Goal: Information Seeking & Learning: Learn about a topic

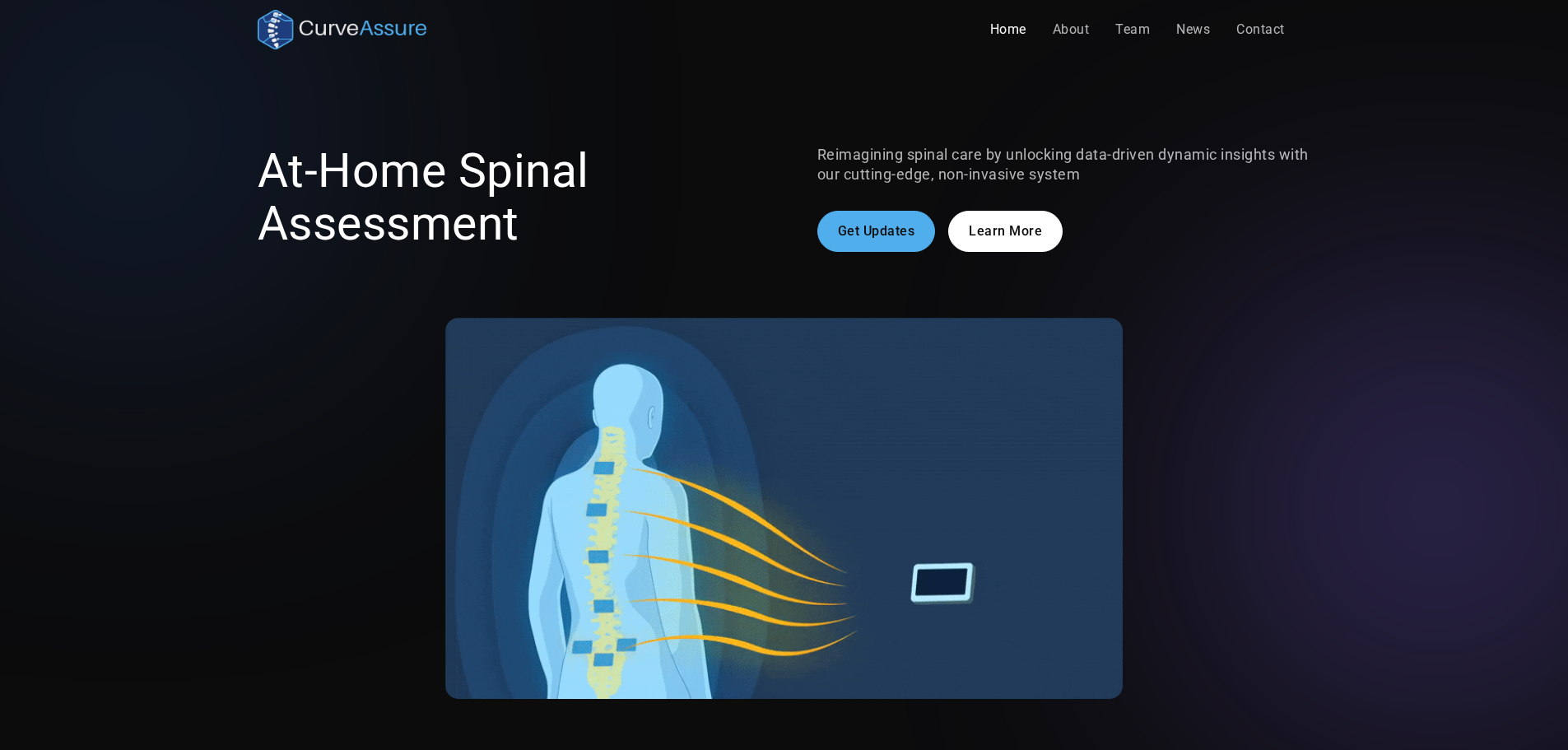
drag, startPoint x: 1420, startPoint y: 477, endPoint x: 1387, endPoint y: 457, distance: 38.6
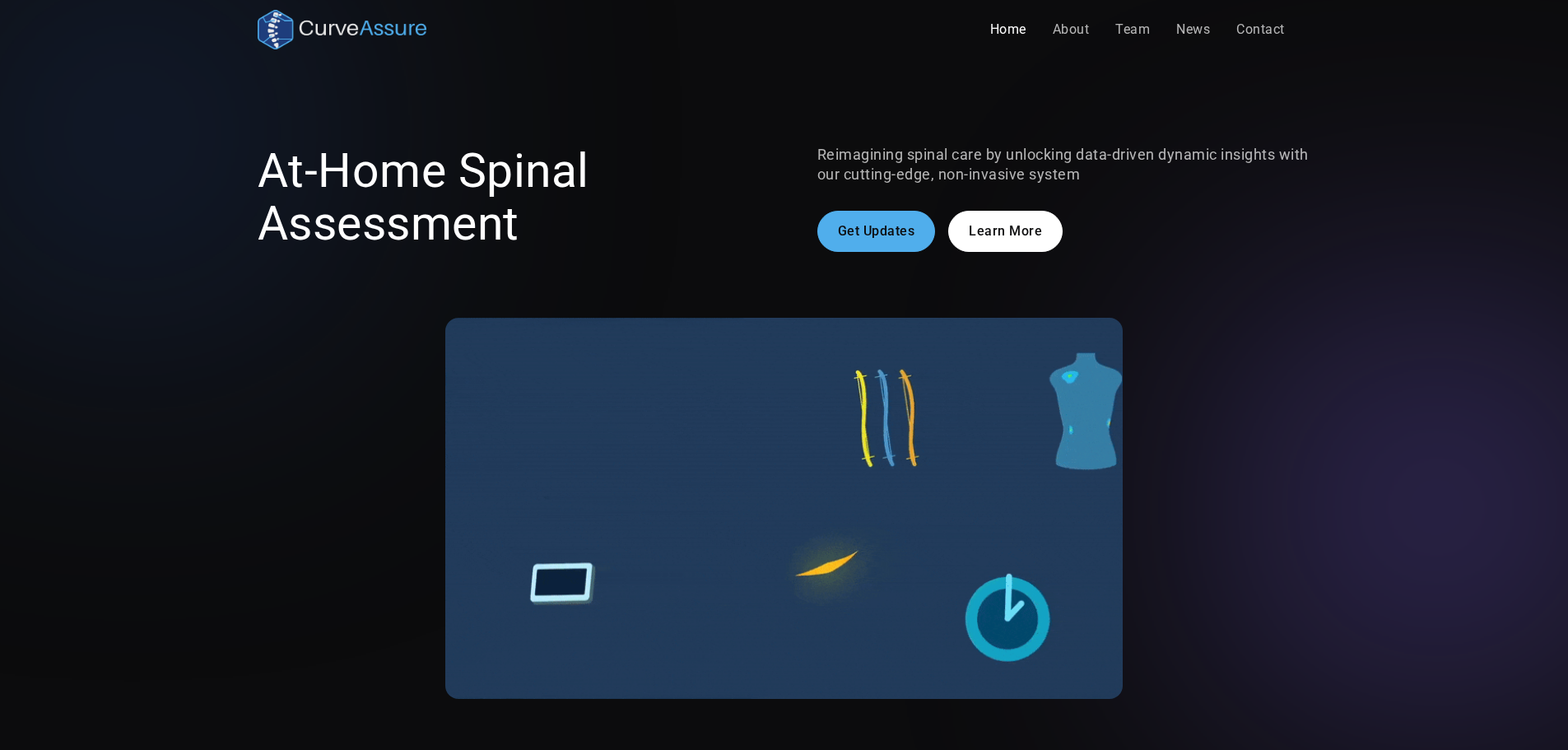
click at [1420, 477] on div at bounding box center [1436, 506] width 263 height 263
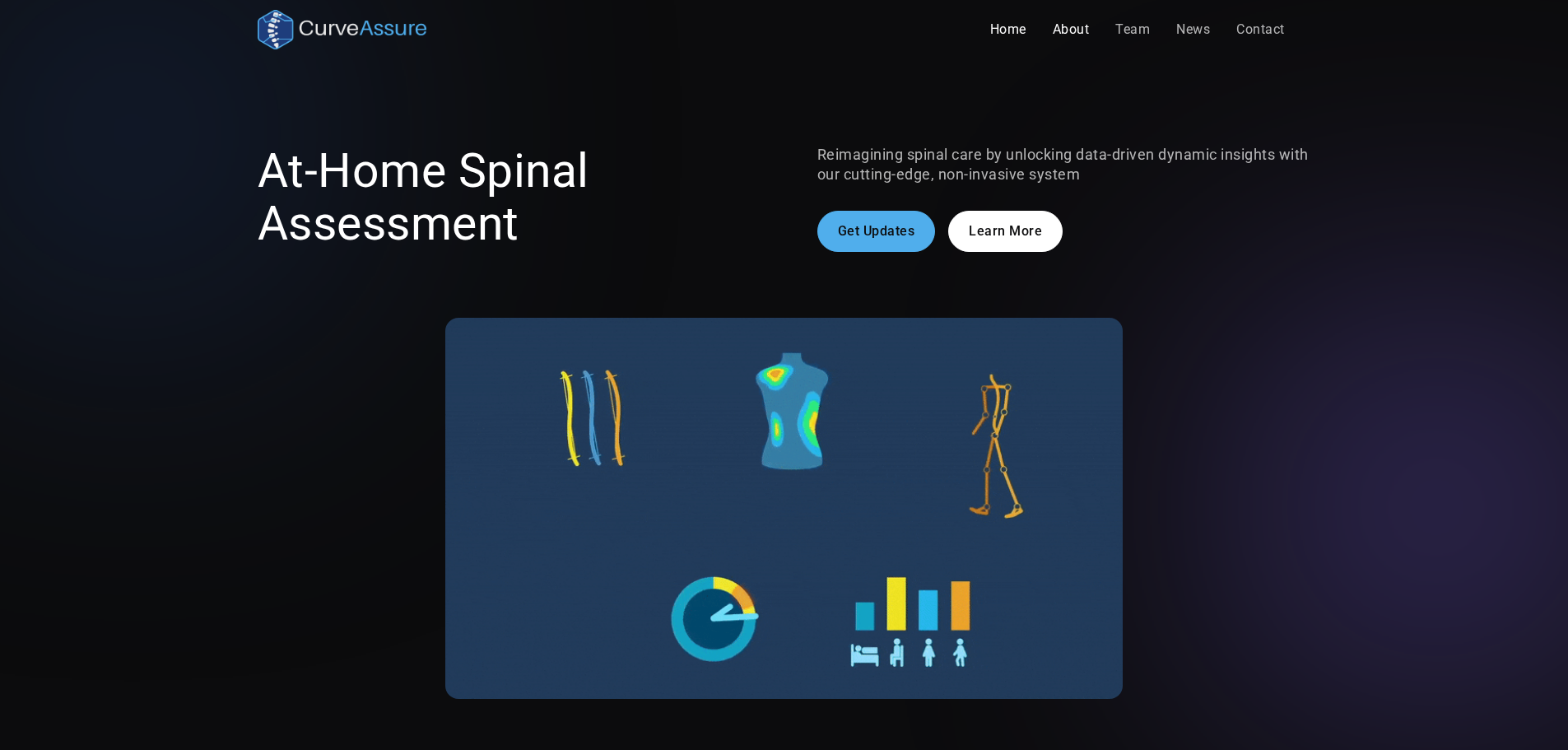
click at [1077, 33] on link "About" at bounding box center [1072, 29] width 64 height 33
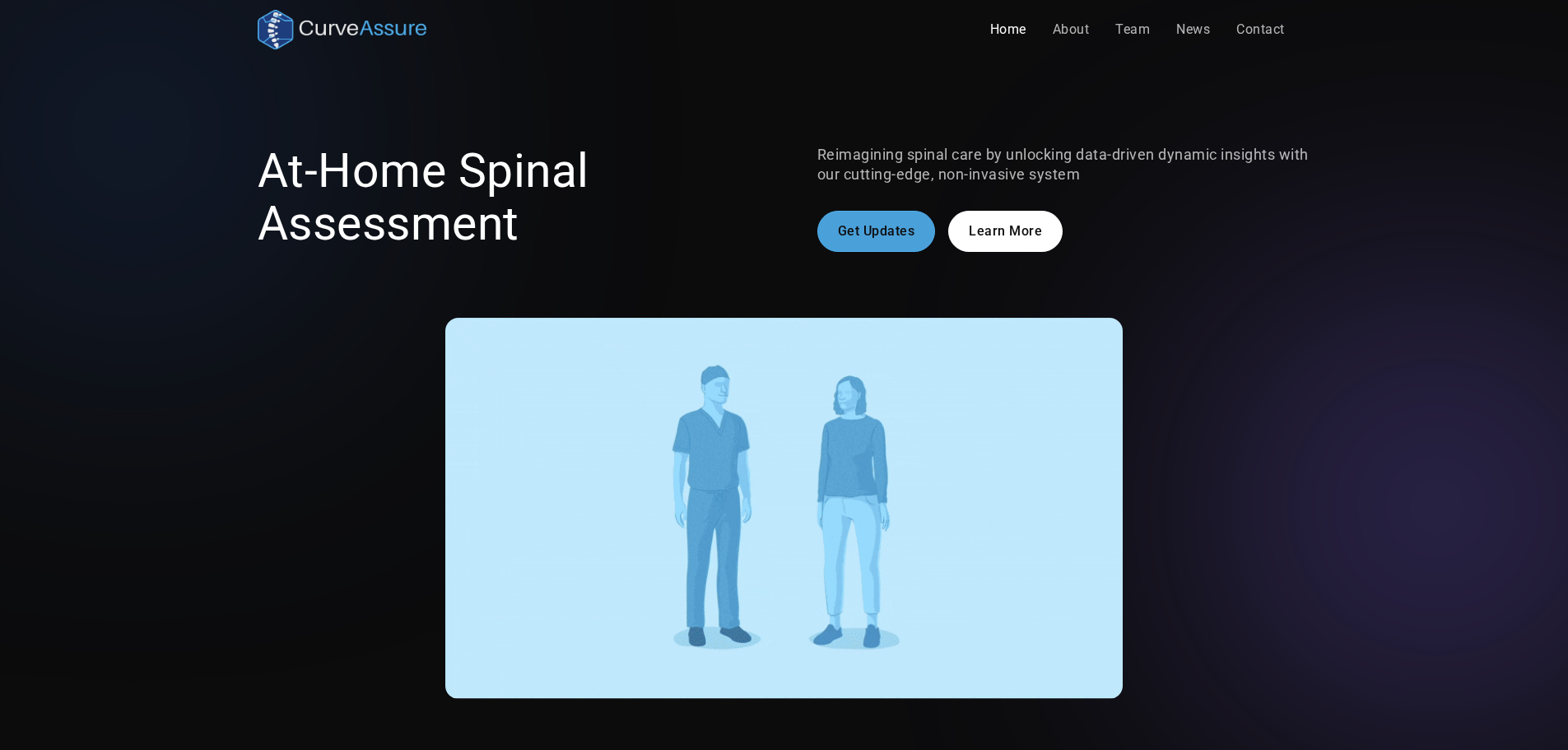
click at [899, 211] on link "Get Updates" at bounding box center [877, 231] width 119 height 41
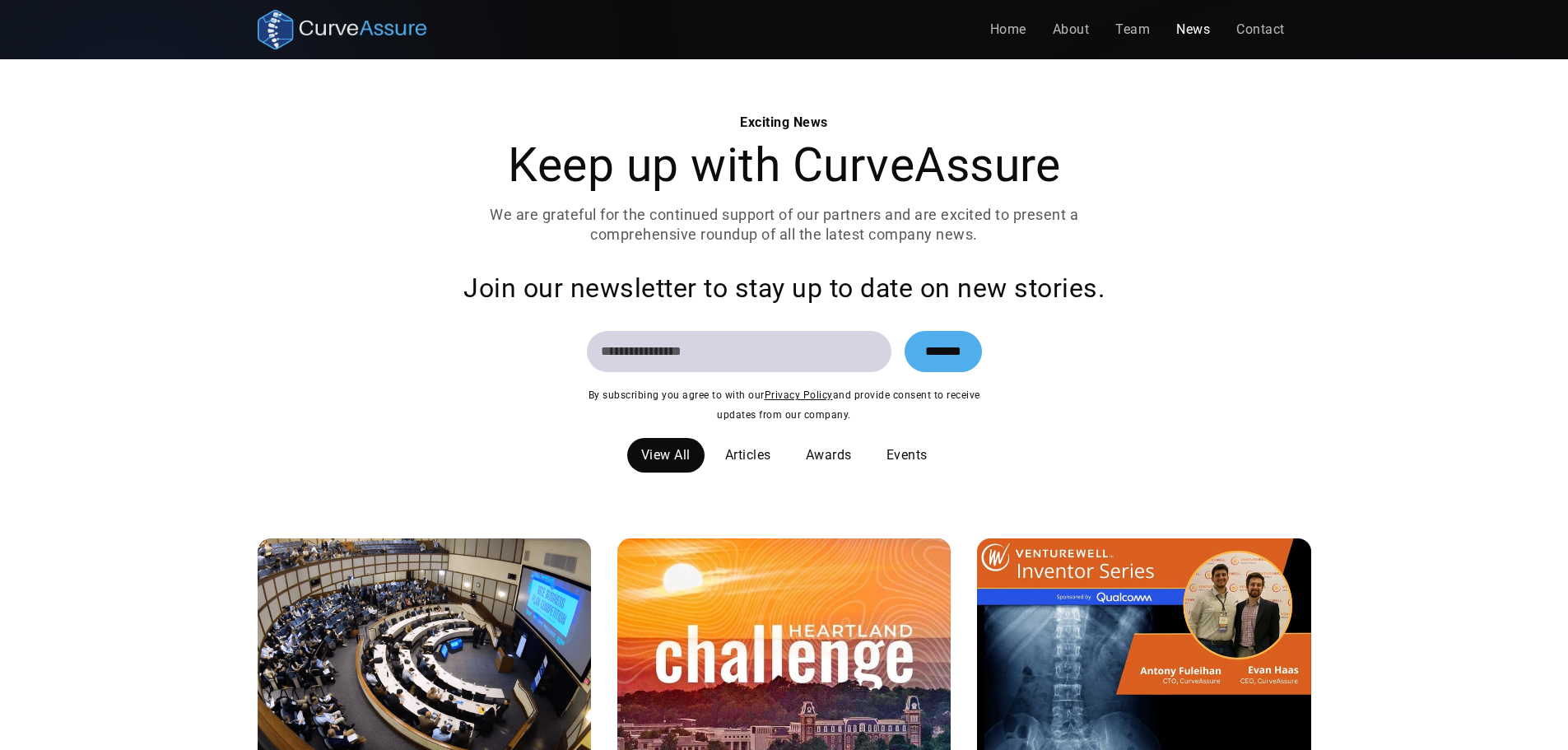
drag, startPoint x: 1400, startPoint y: 558, endPoint x: 1347, endPoint y: 167, distance: 394.6
click at [1122, 27] on link "Team" at bounding box center [1133, 29] width 61 height 33
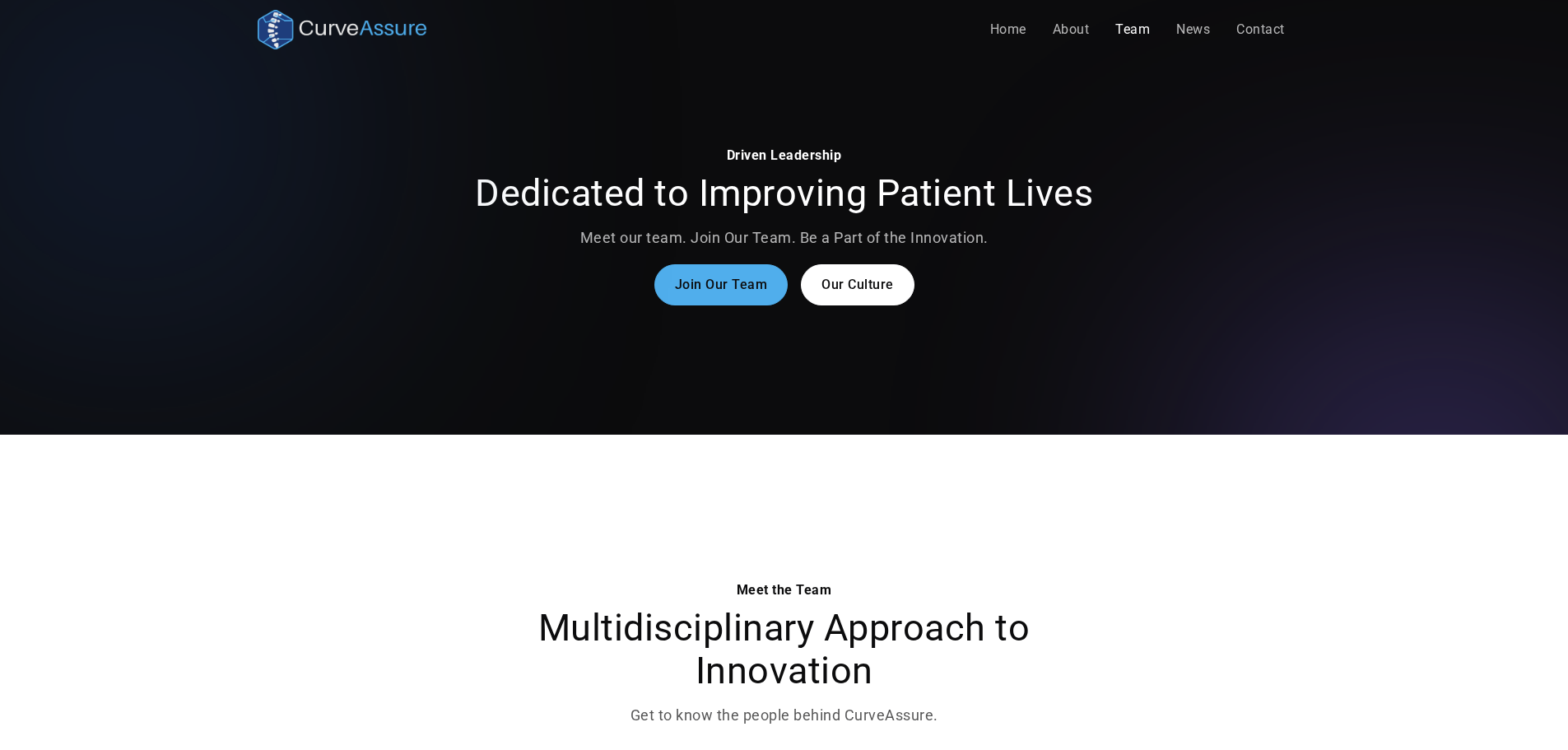
drag, startPoint x: 1384, startPoint y: 475, endPoint x: 1347, endPoint y: 42, distance: 434.6
click at [328, 20] on img "home" at bounding box center [342, 29] width 169 height 40
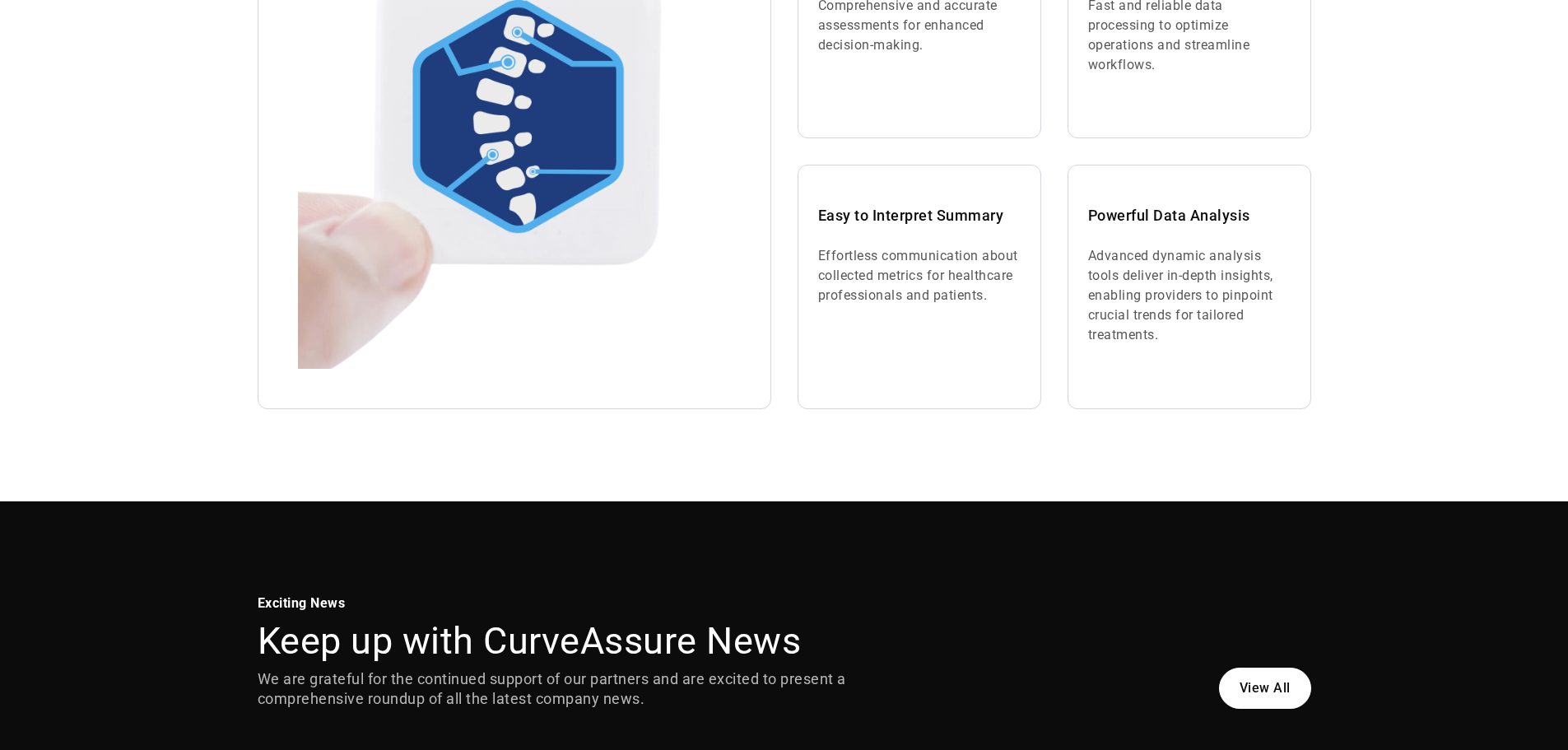
scroll to position [1152, 0]
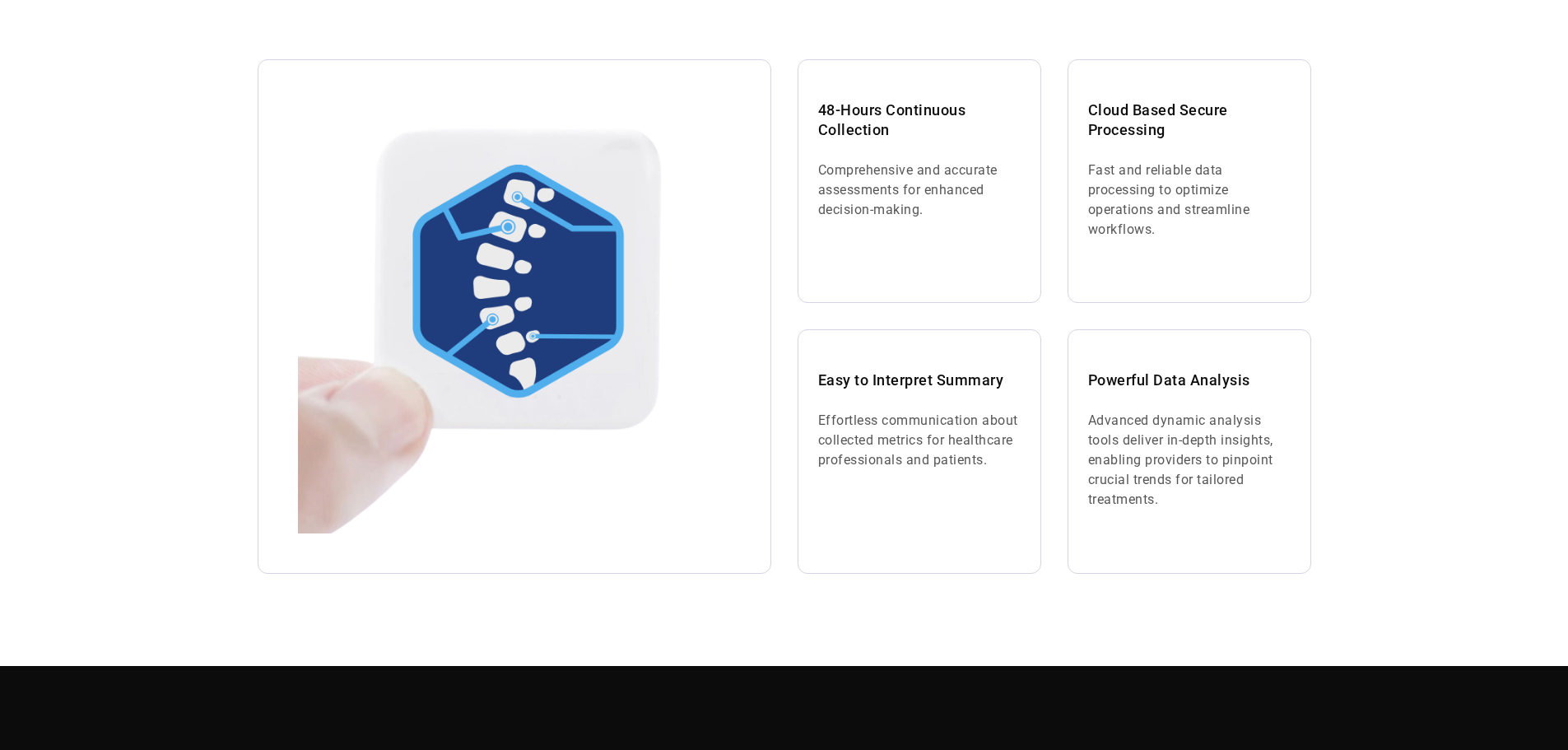
click at [1482, 490] on div "At-Home Spinal Assessments A non-invasive system in development for long-term d…" at bounding box center [784, 242] width 1568 height 848
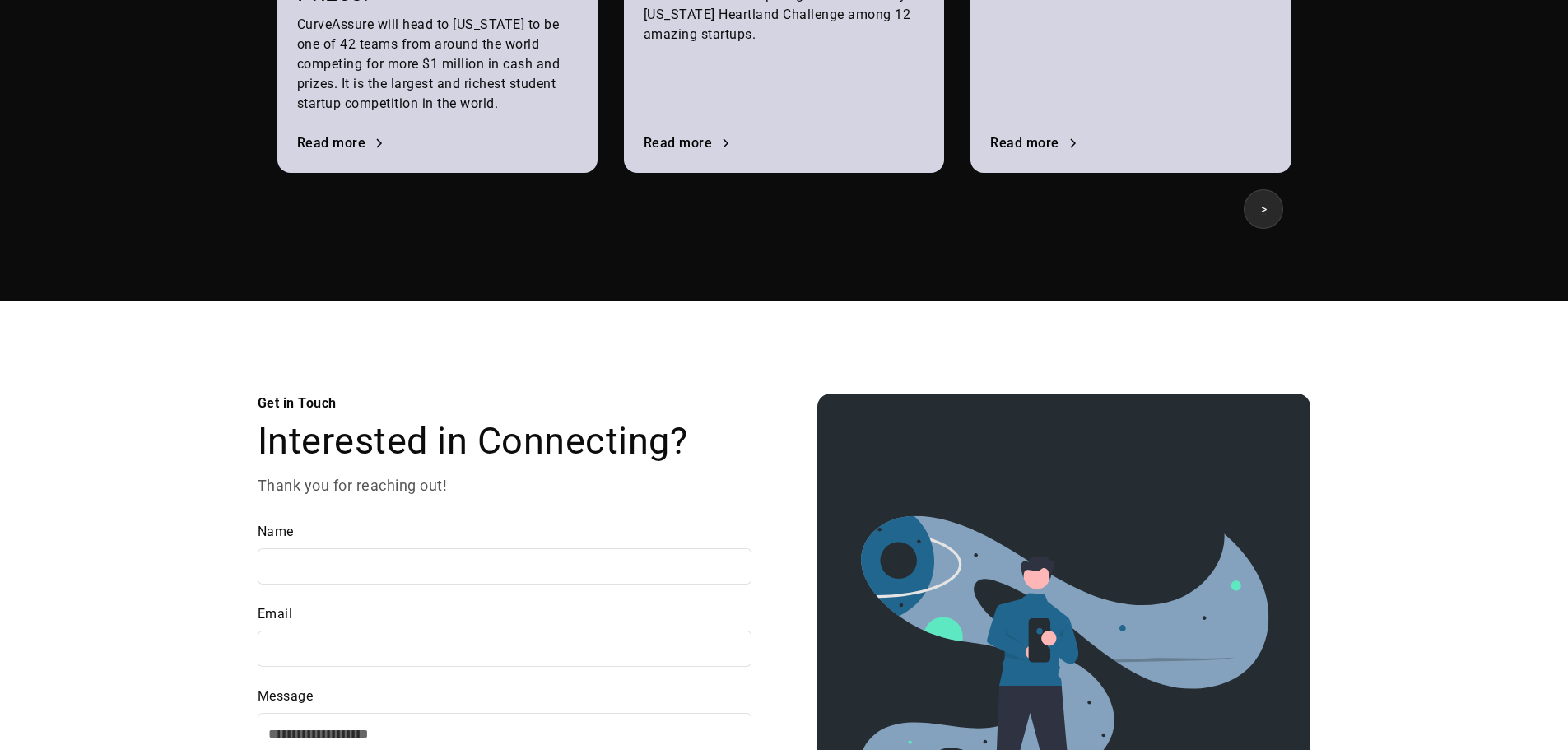
scroll to position [2305, 0]
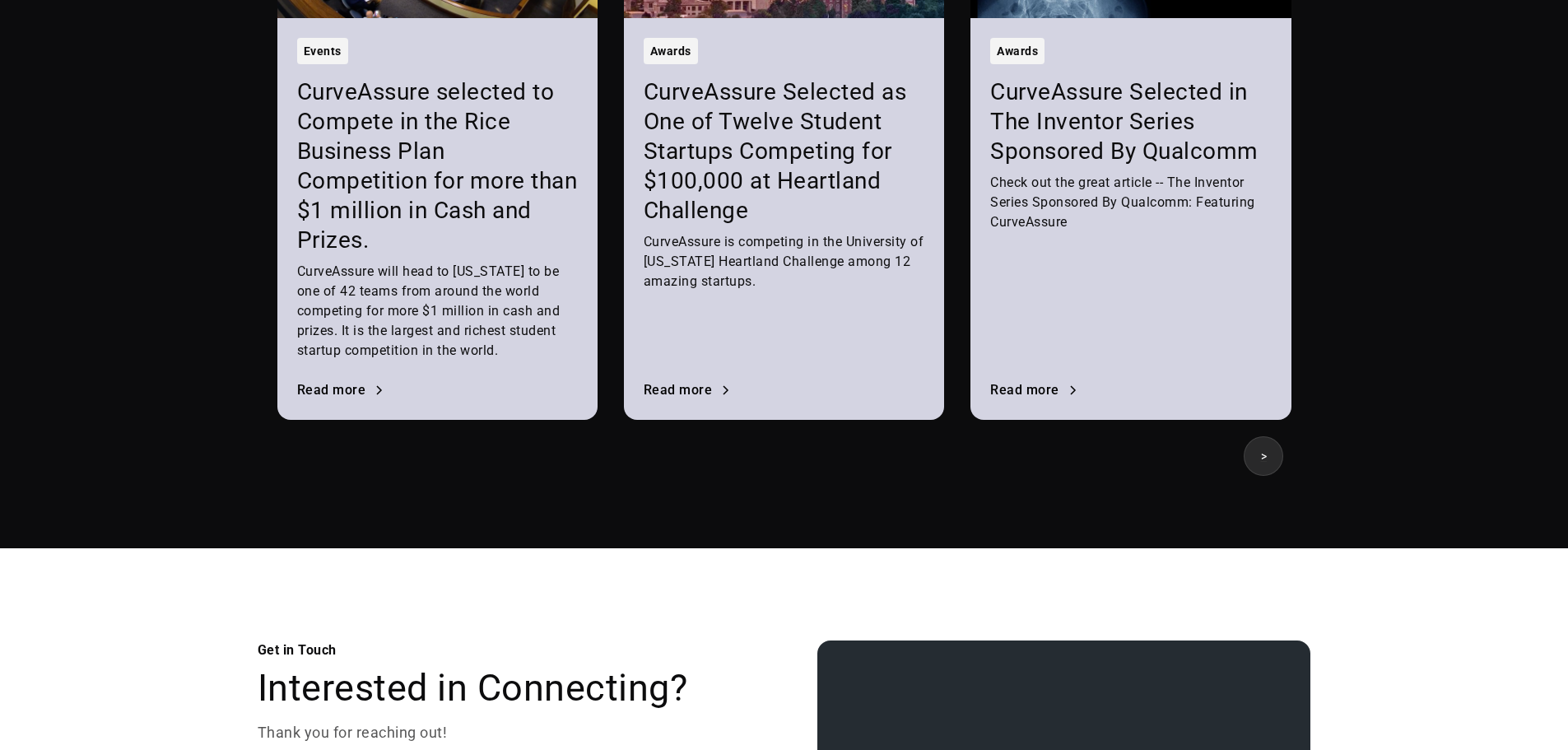
click at [1284, 459] on div ">" at bounding box center [784, 448] width 1014 height 56
click at [1264, 462] on div ">" at bounding box center [1264, 456] width 5 height 20
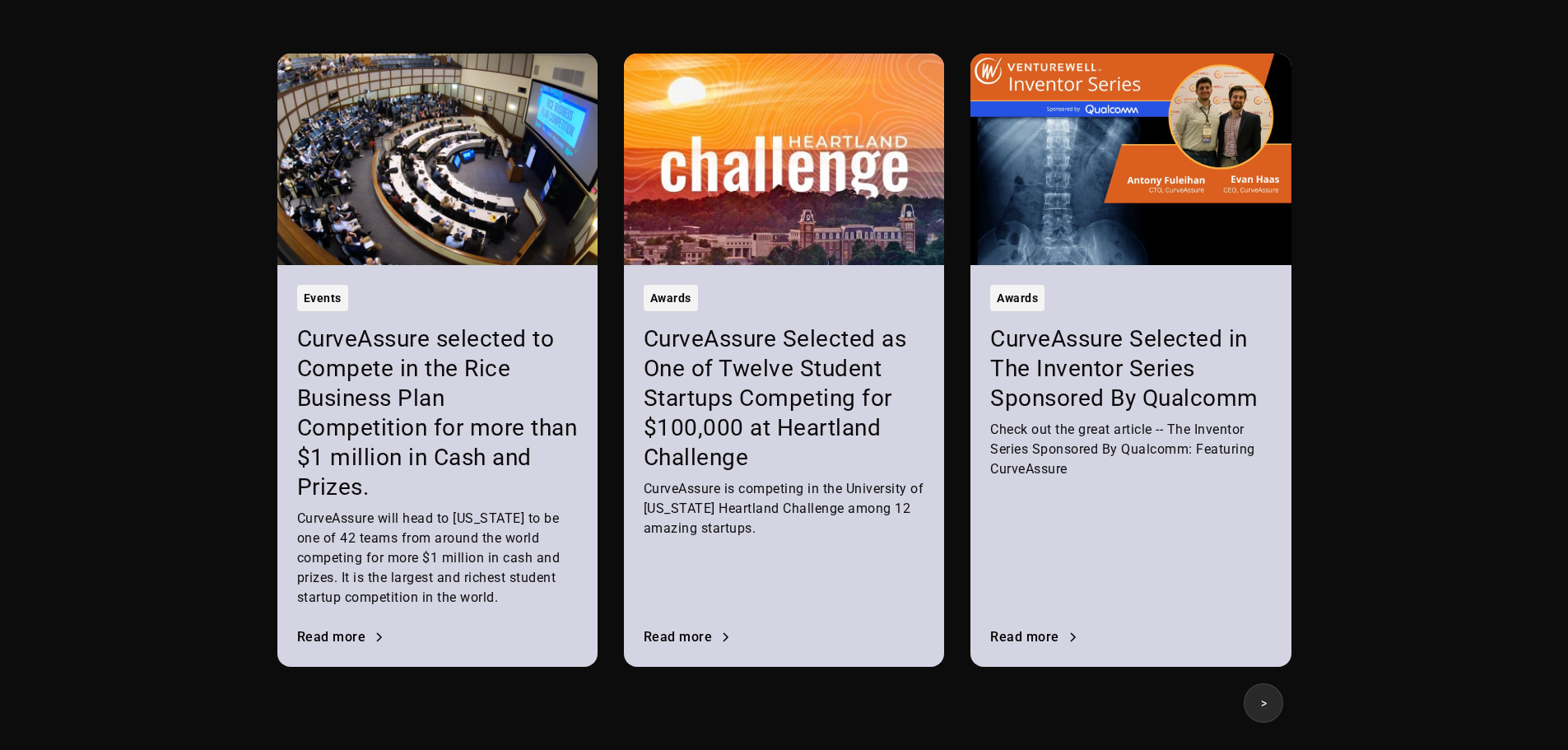
click at [809, 229] on img at bounding box center [784, 159] width 320 height 212
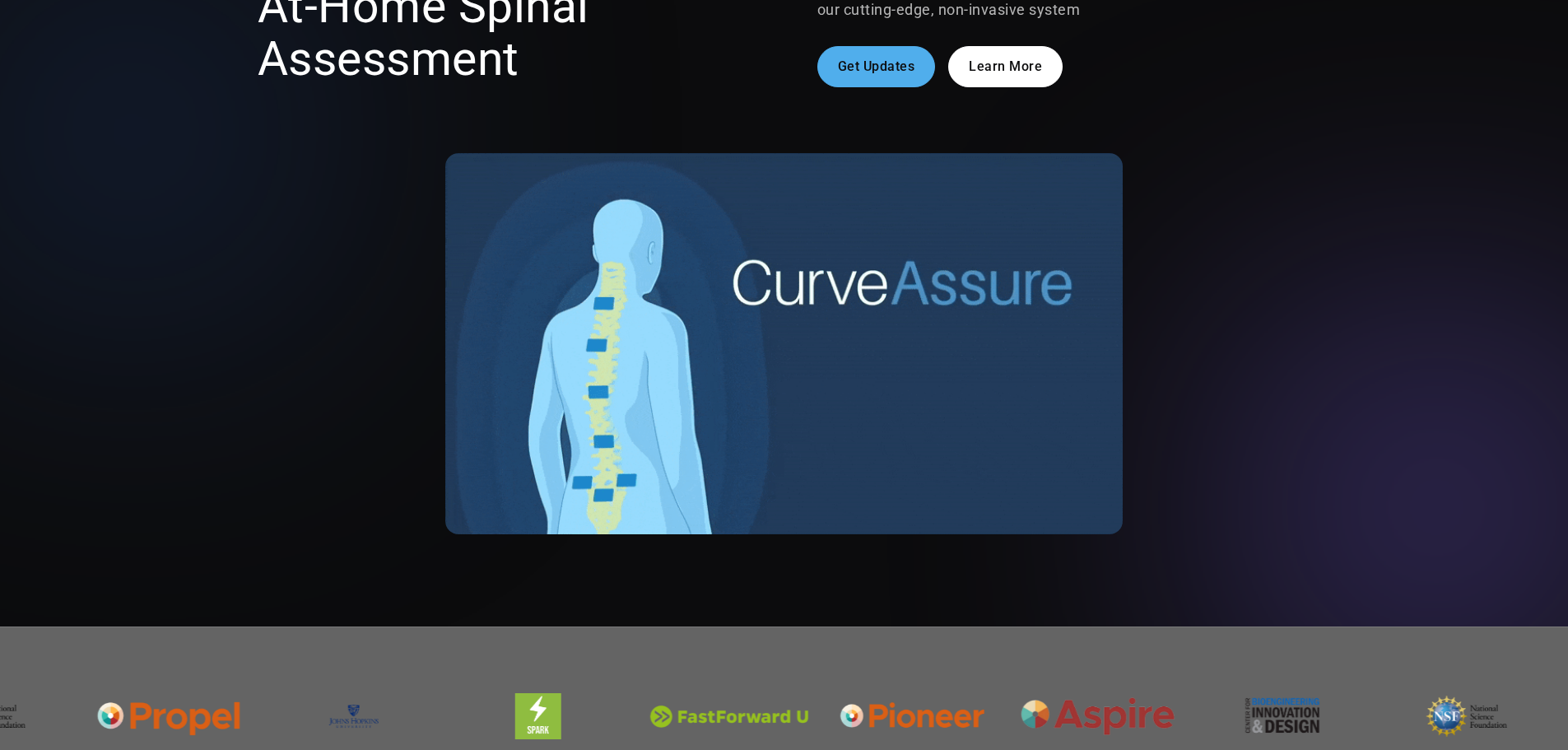
scroll to position [0, 0]
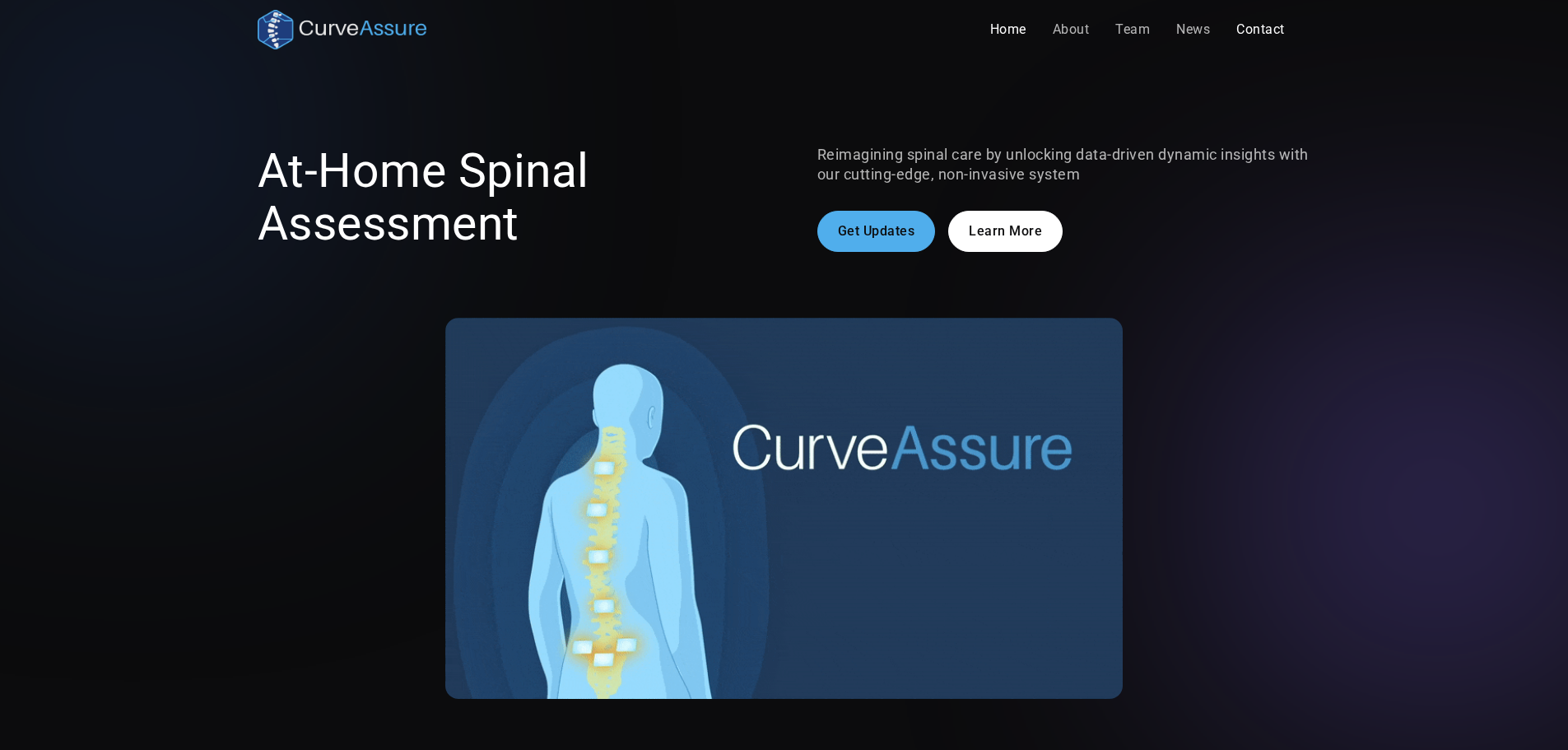
click at [1252, 33] on link "Contact" at bounding box center [1260, 29] width 75 height 33
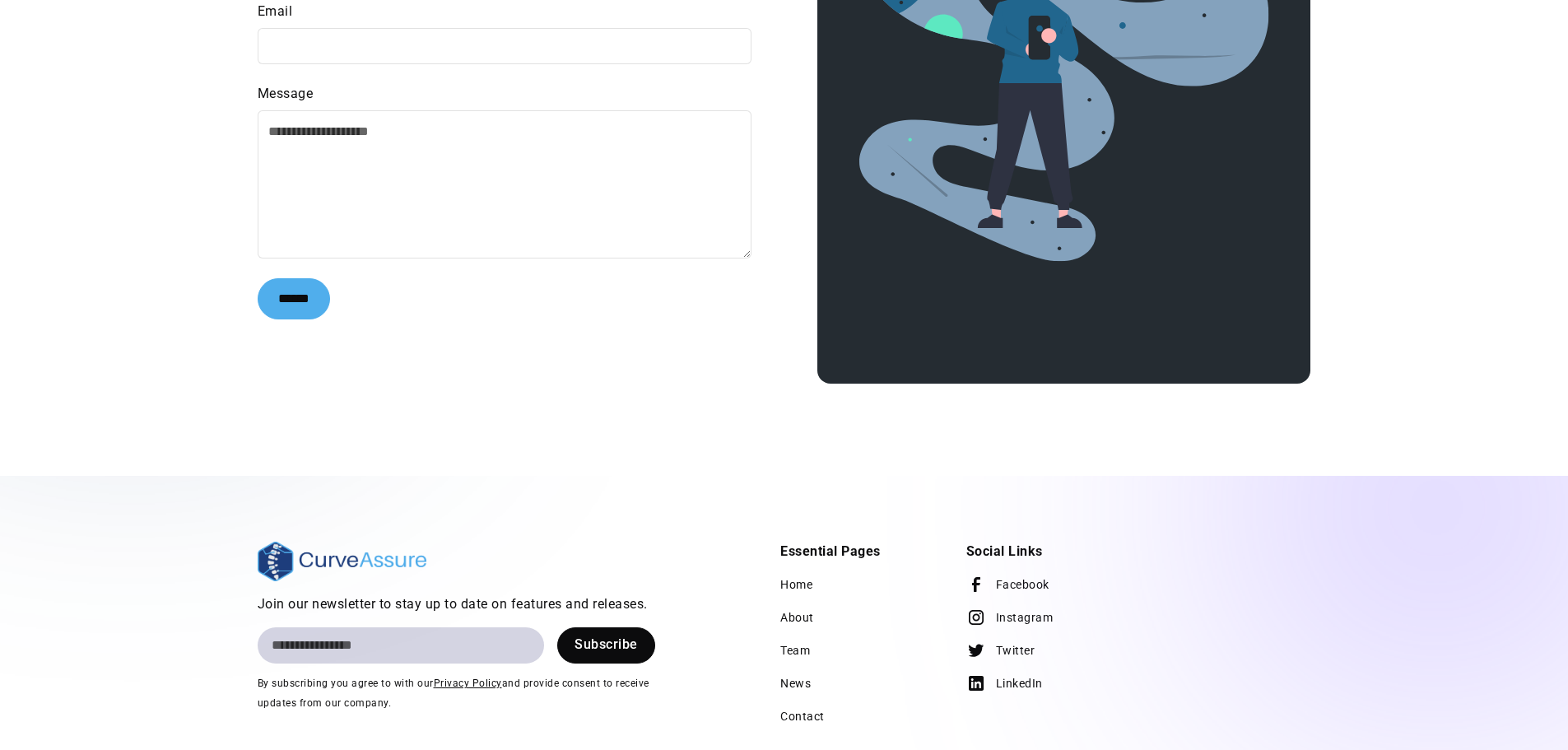
scroll to position [3207, 0]
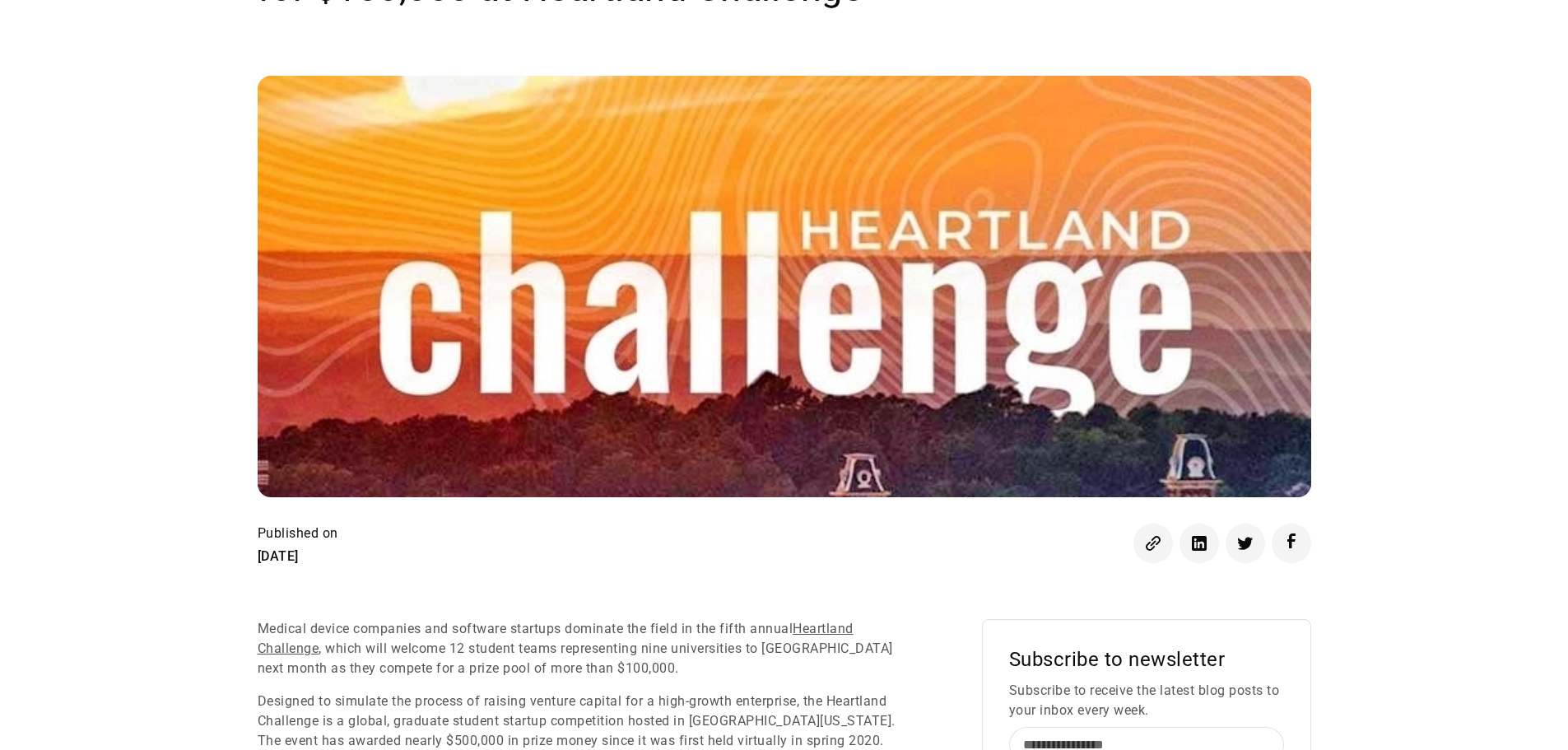
scroll to position [659, 0]
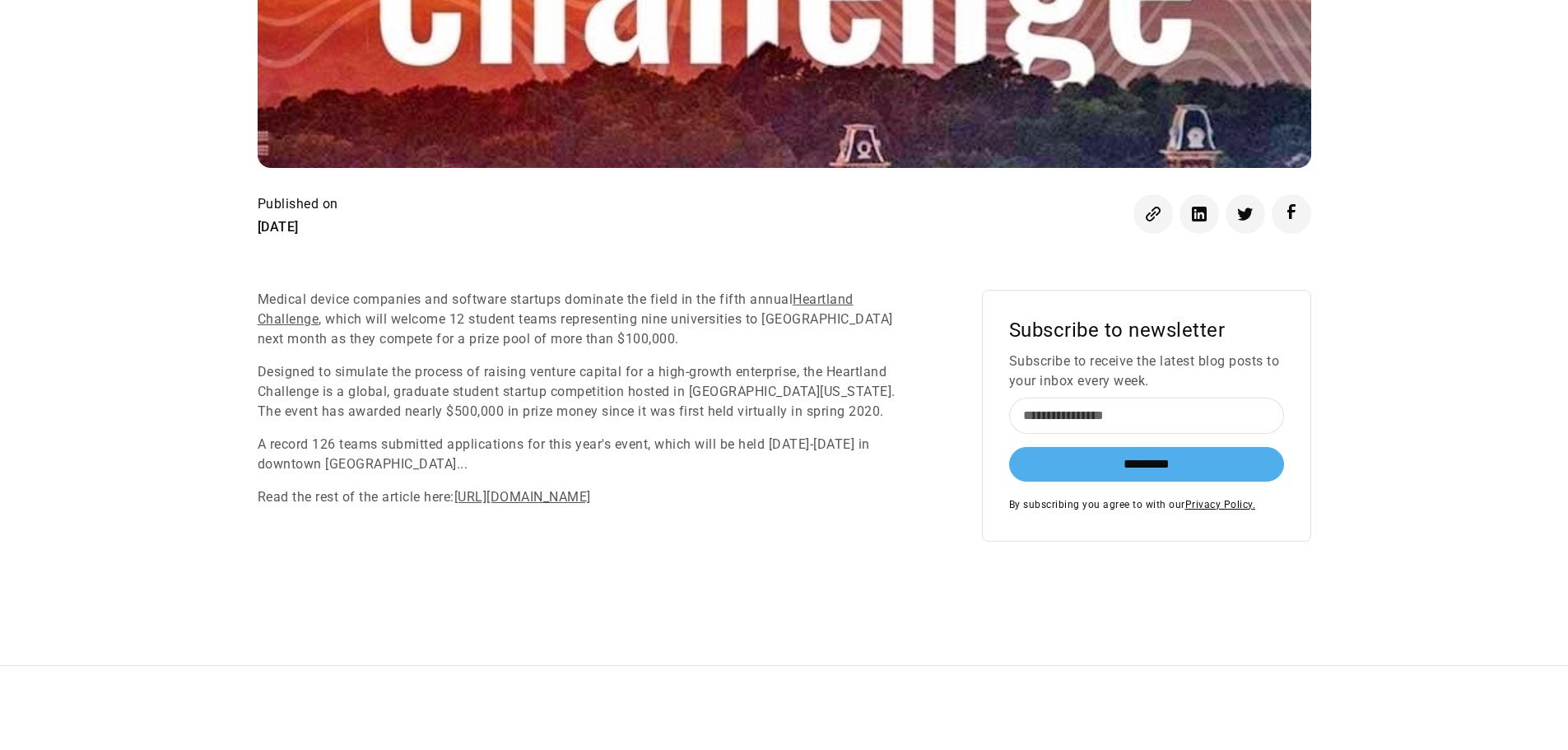
click at [559, 495] on link "[URL][DOMAIN_NAME]" at bounding box center [523, 497] width 137 height 16
drag, startPoint x: 610, startPoint y: 448, endPoint x: 614, endPoint y: 464, distance: 16.5
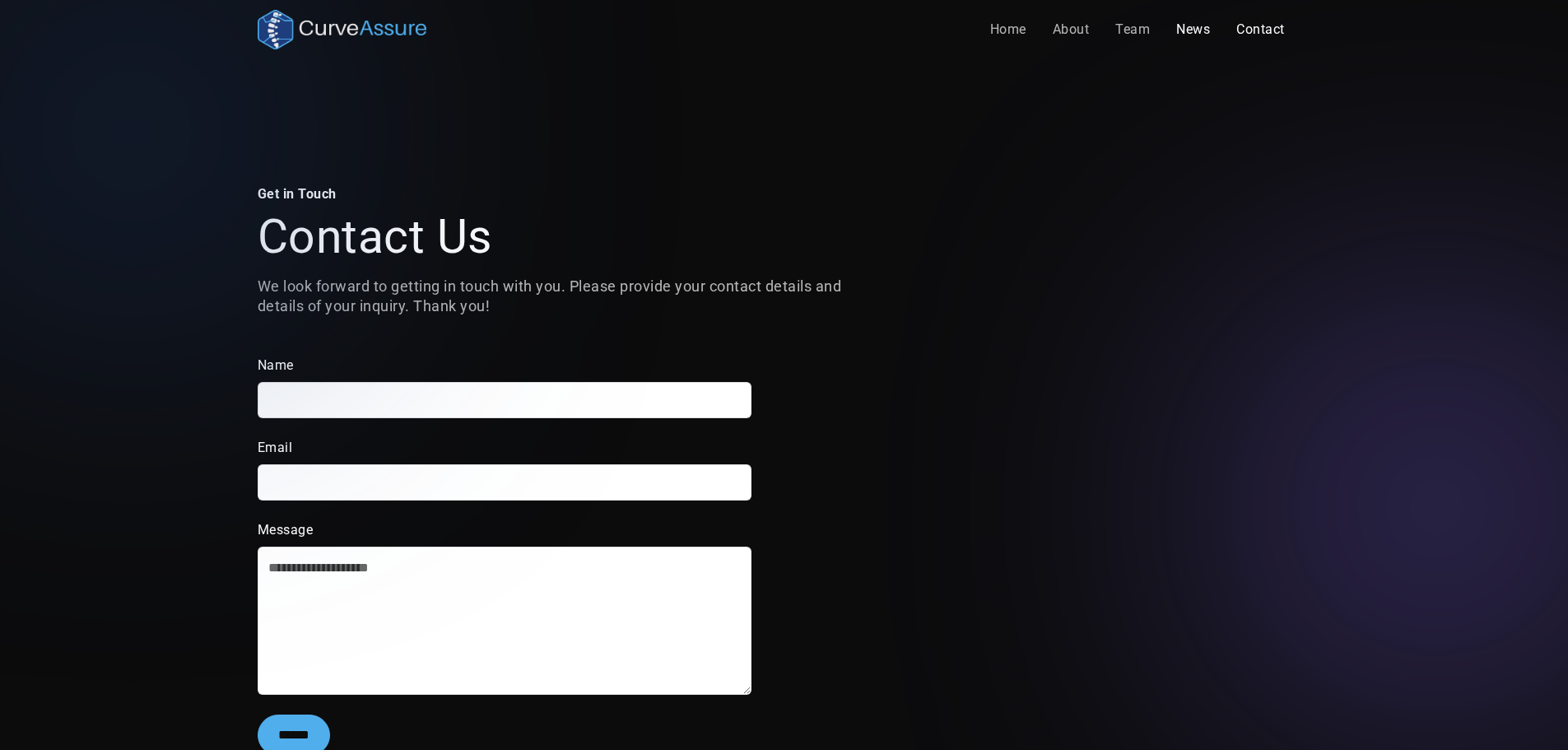
click at [1190, 32] on link "News" at bounding box center [1193, 29] width 60 height 33
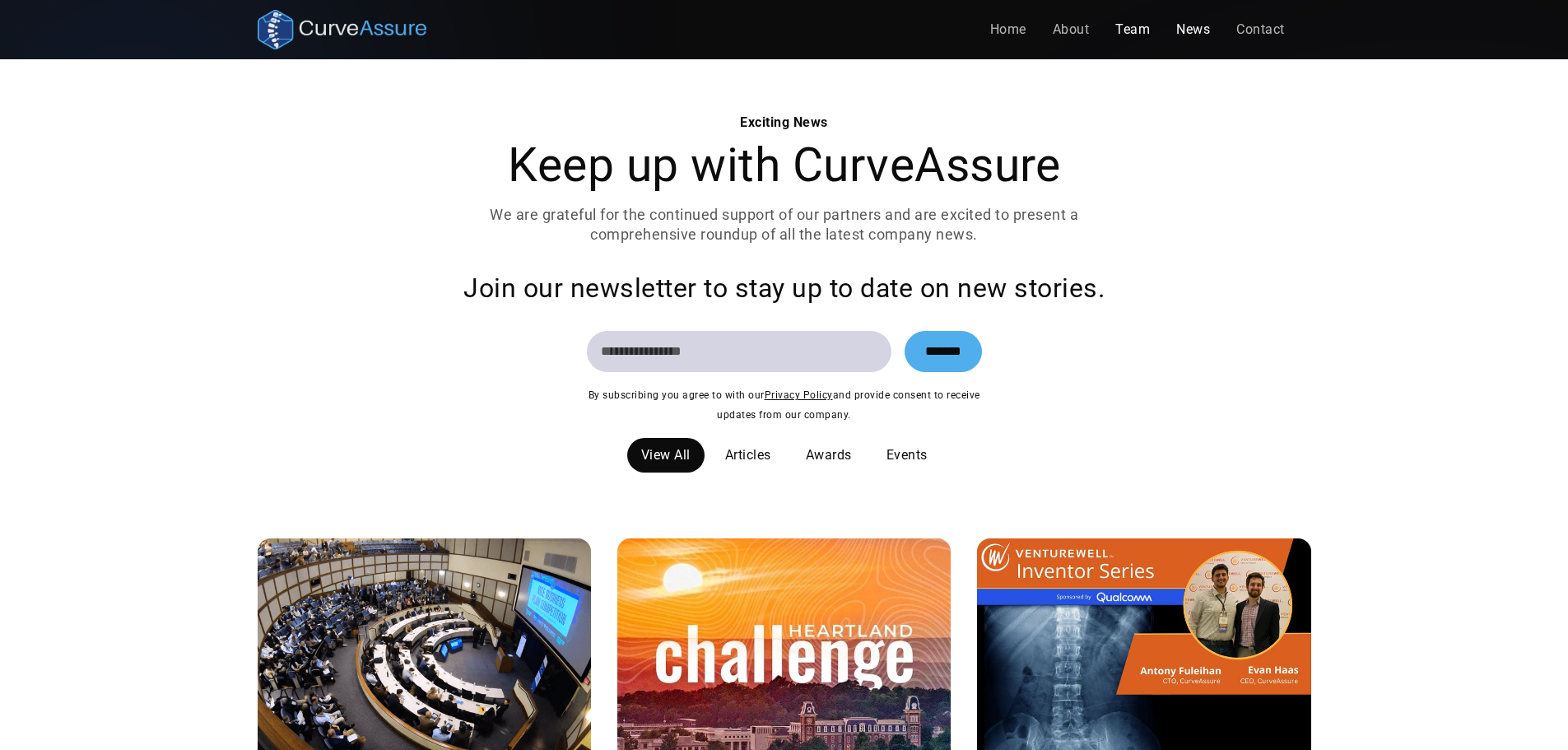
click at [1135, 35] on link "Team" at bounding box center [1133, 29] width 61 height 33
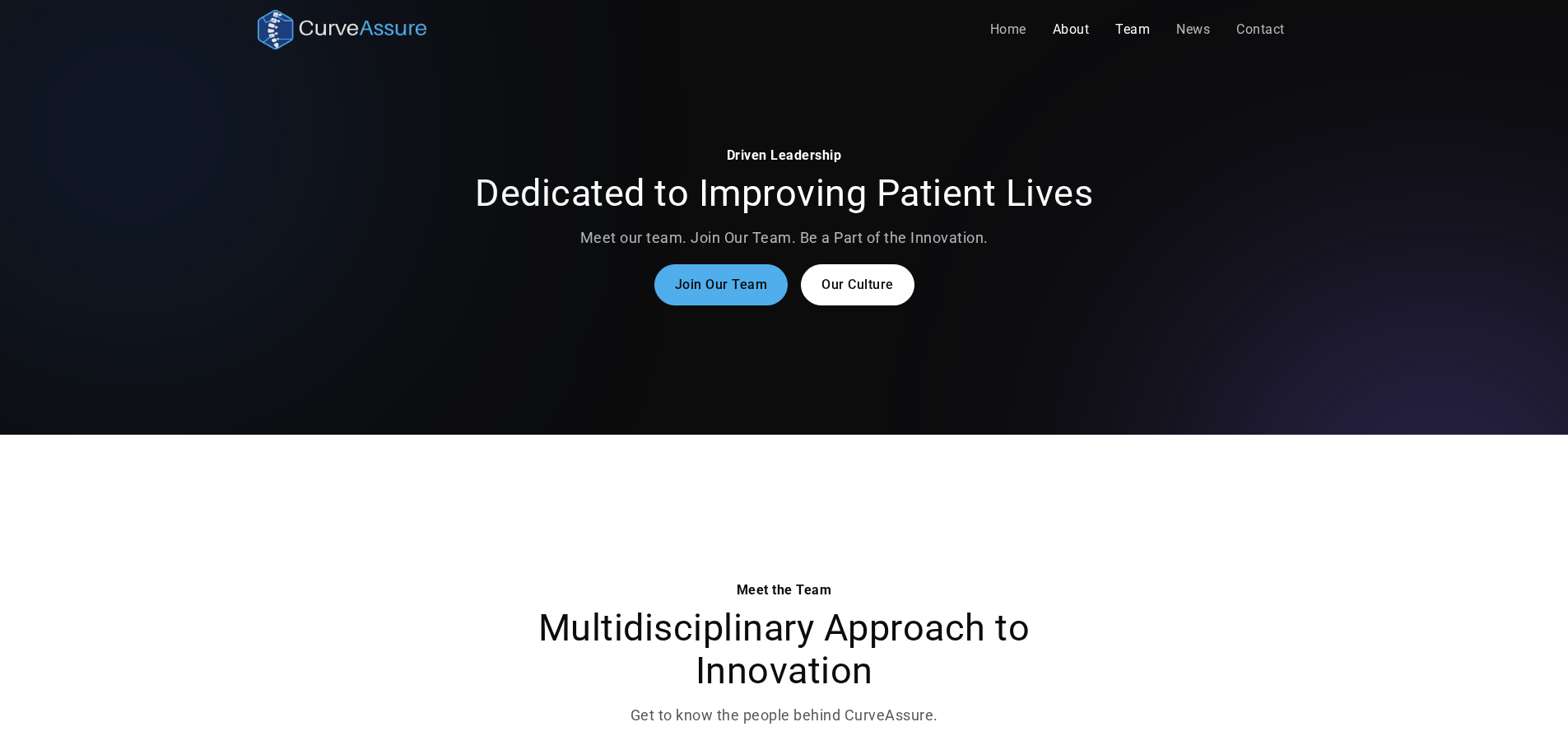
click at [1079, 36] on link "About" at bounding box center [1072, 29] width 64 height 33
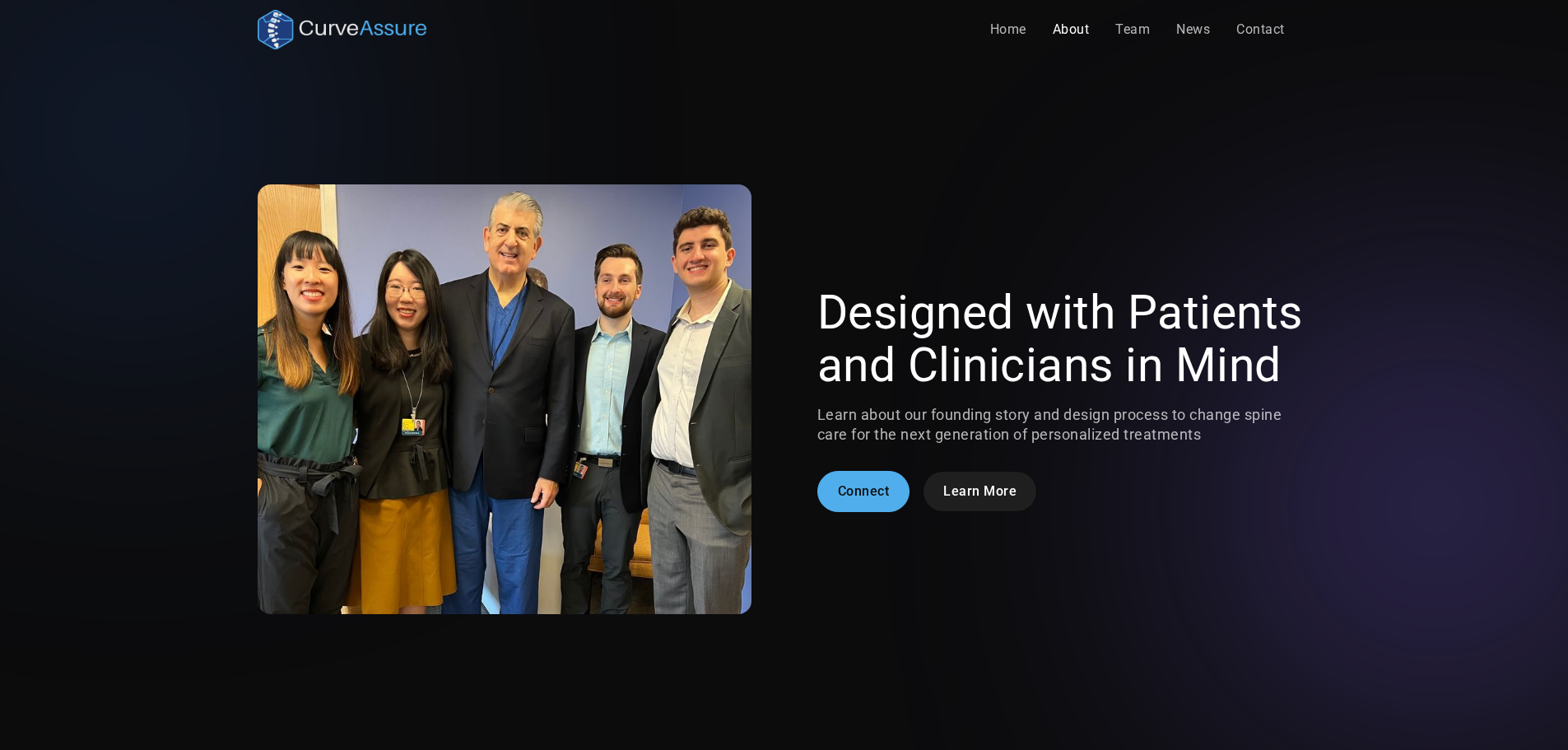
click at [964, 482] on link "Learn More" at bounding box center [979, 491] width 114 height 41
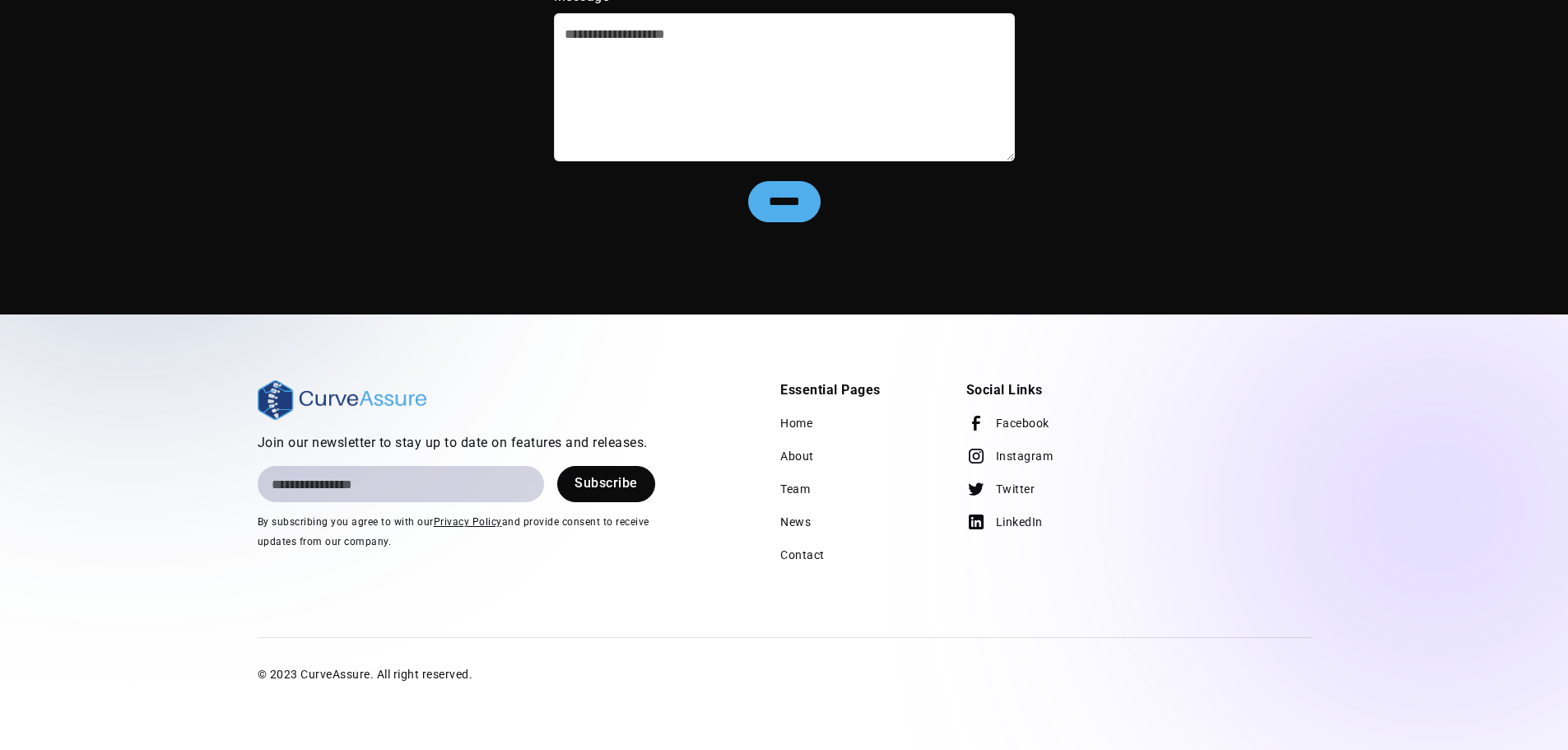
scroll to position [3377, 0]
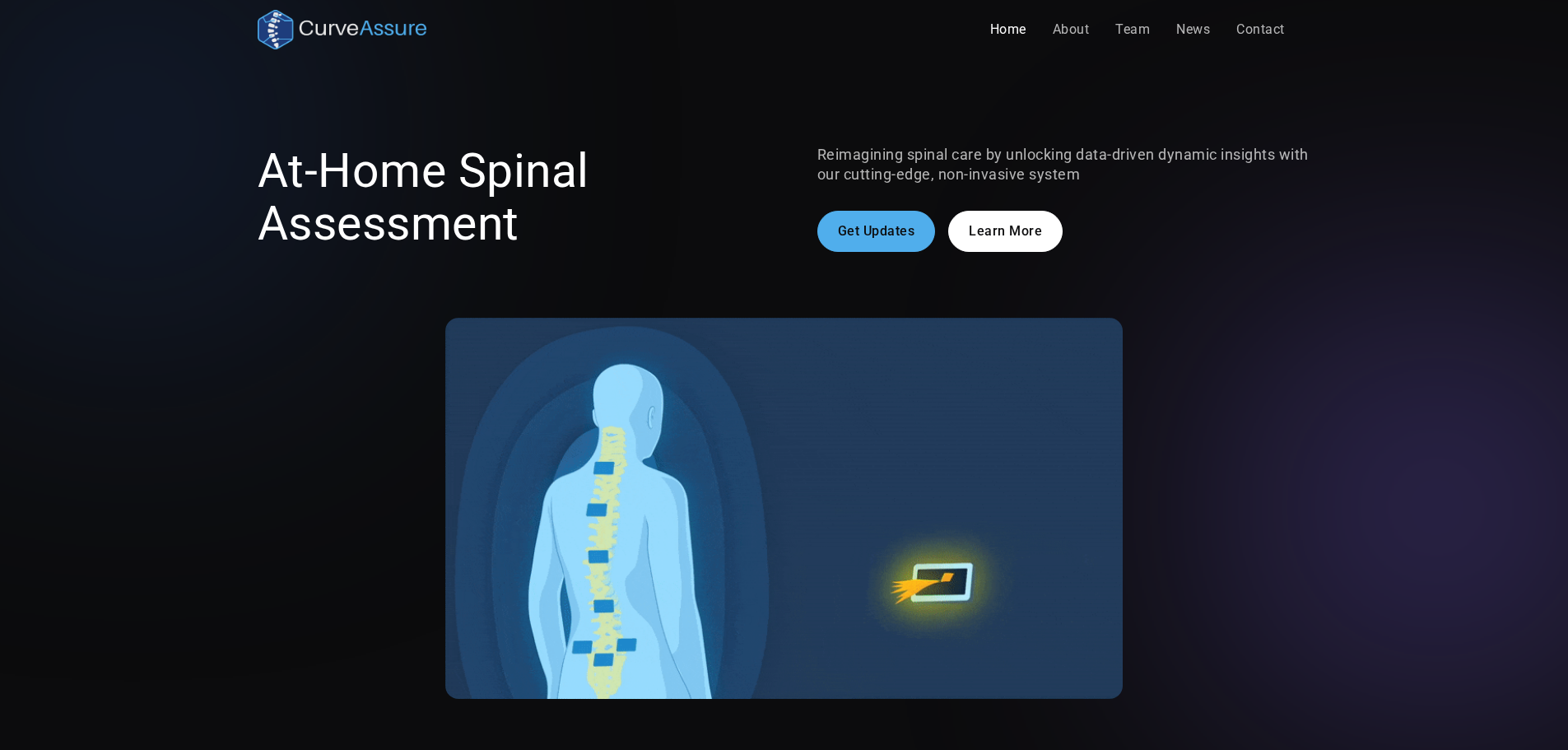
click at [912, 254] on div "At-Home Spinal Assessment Reimagining spinal care by unlocking data-driven dyna…" at bounding box center [784, 421] width 1054 height 554
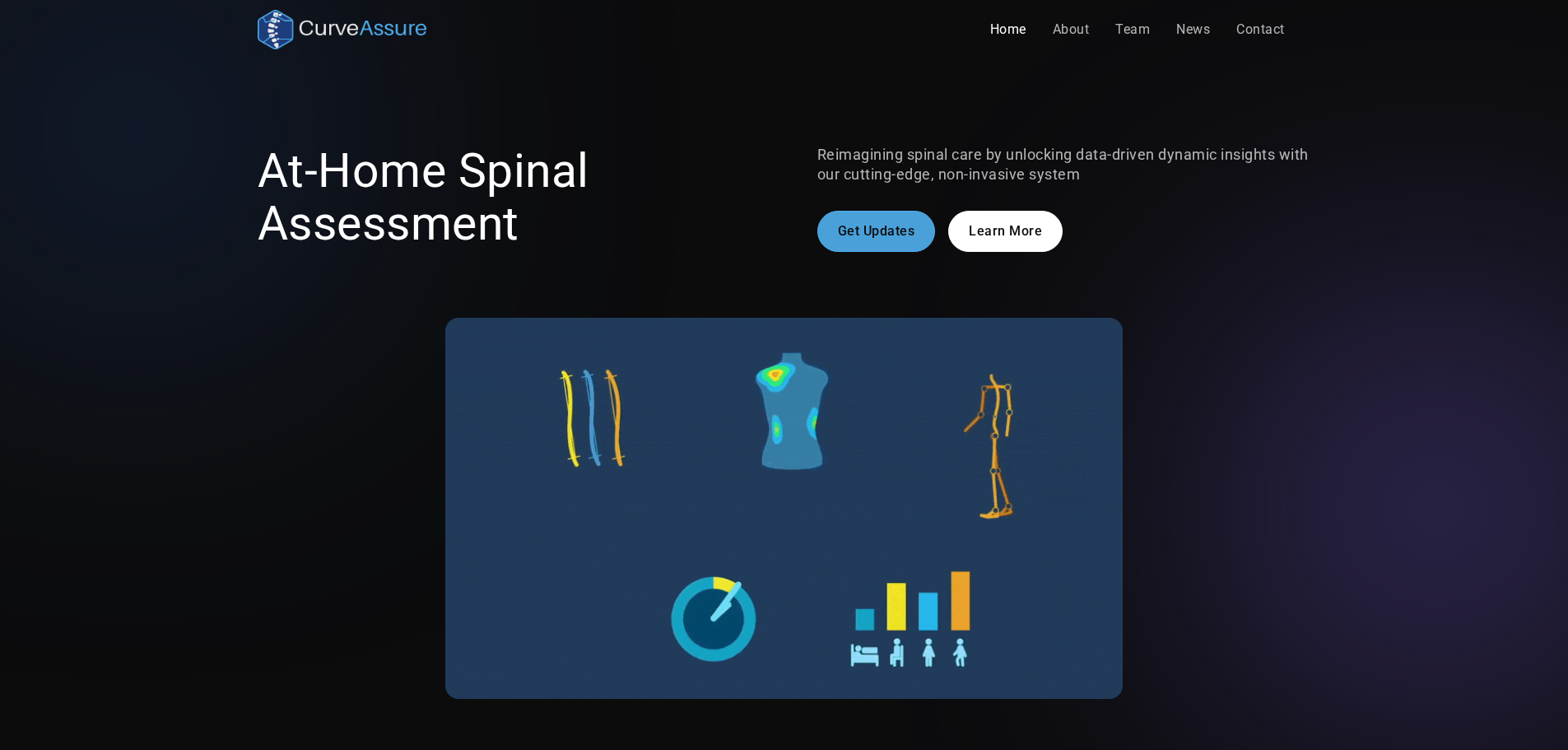
click at [912, 235] on link "Get Updates" at bounding box center [877, 231] width 119 height 41
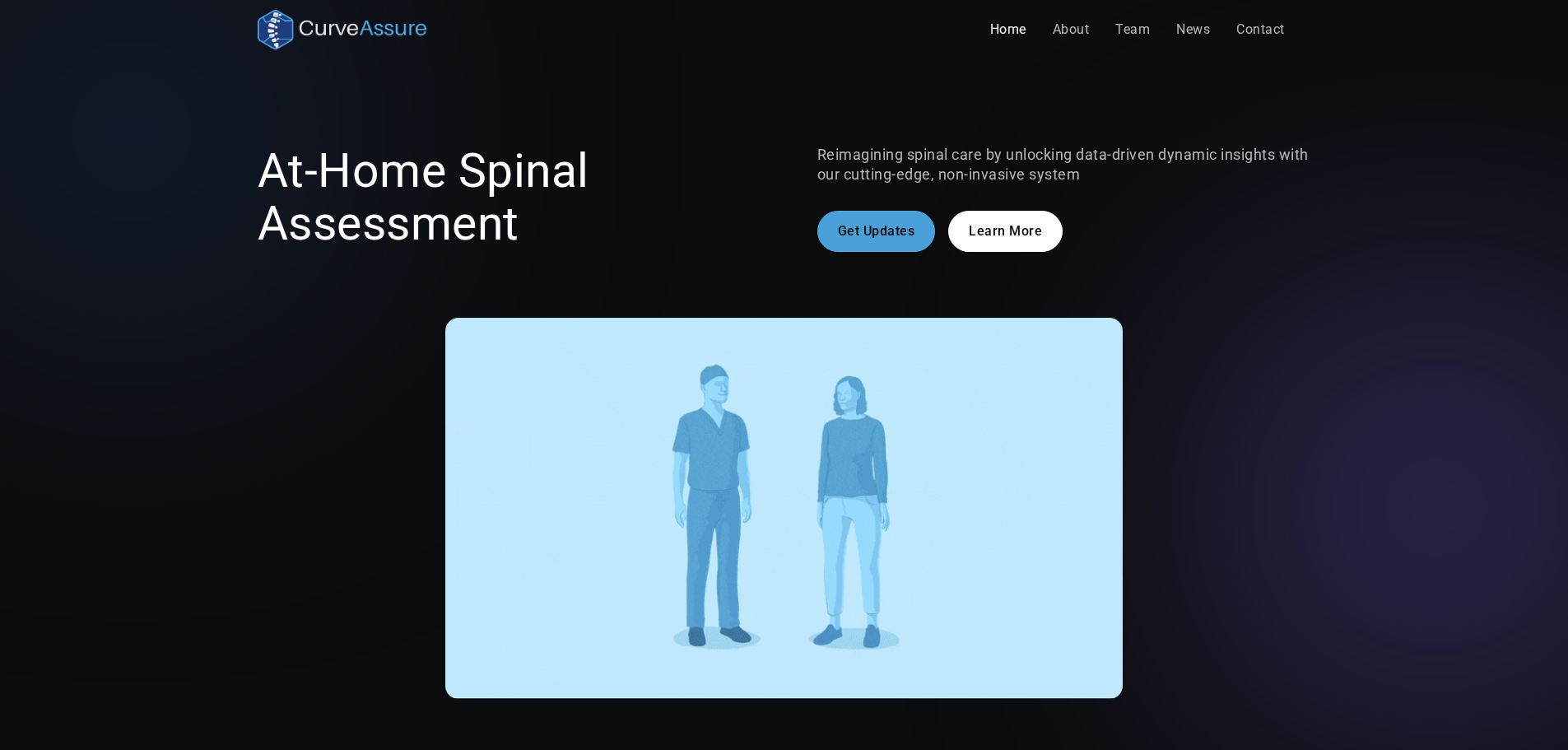
click at [920, 238] on link "Get Updates" at bounding box center [877, 231] width 119 height 41
click at [981, 228] on link "Learn More" at bounding box center [1005, 231] width 114 height 41
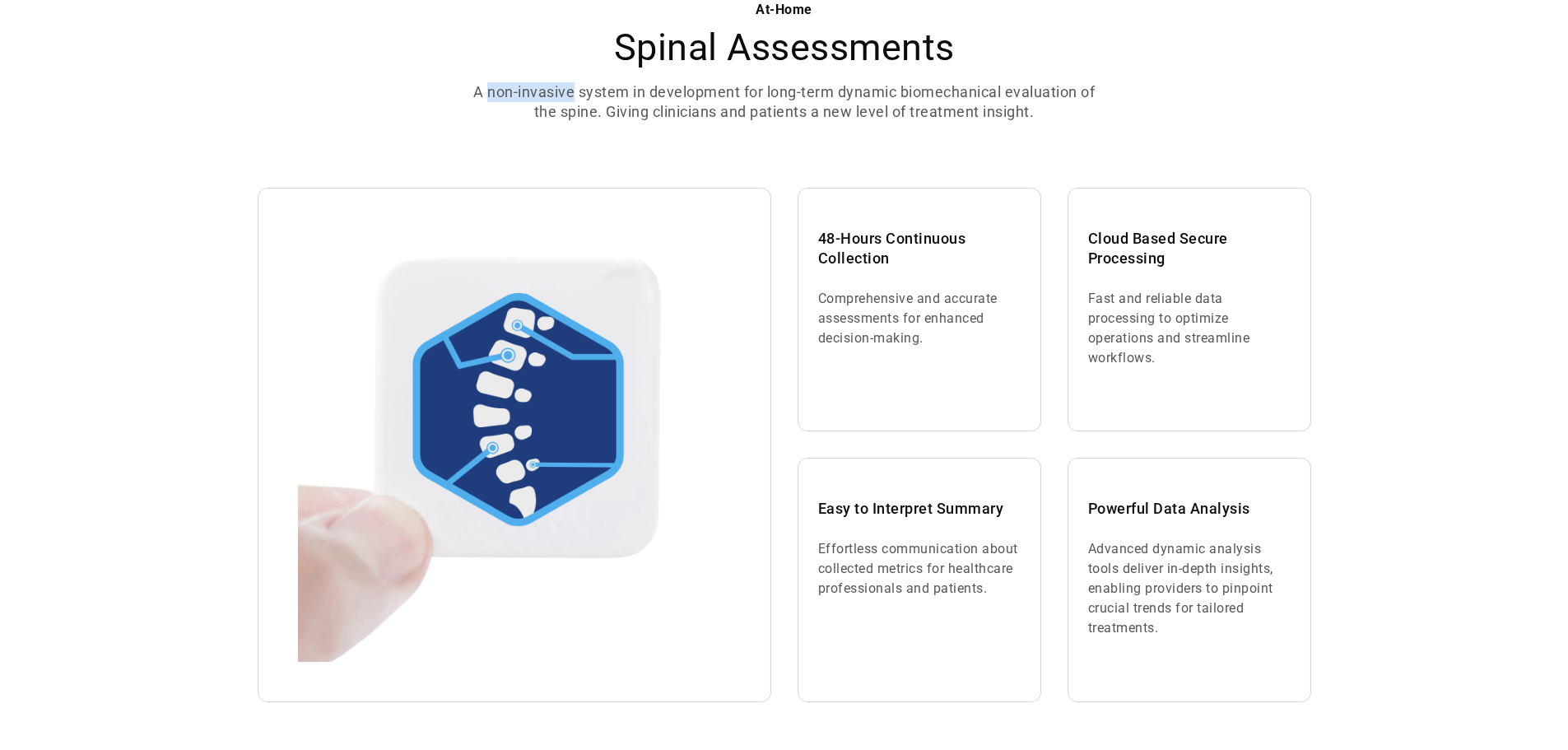
drag, startPoint x: 484, startPoint y: 91, endPoint x: 572, endPoint y: 99, distance: 88.4
click at [572, 99] on p "A non-invasive system in development for long-term dynamic biomechanical evalua…" at bounding box center [784, 102] width 632 height 40
copy p "non-invasive"
click at [1106, 105] on div "At-Home Spinal Assessments A non-invasive system in development for long-term d…" at bounding box center [784, 60] width 1054 height 121
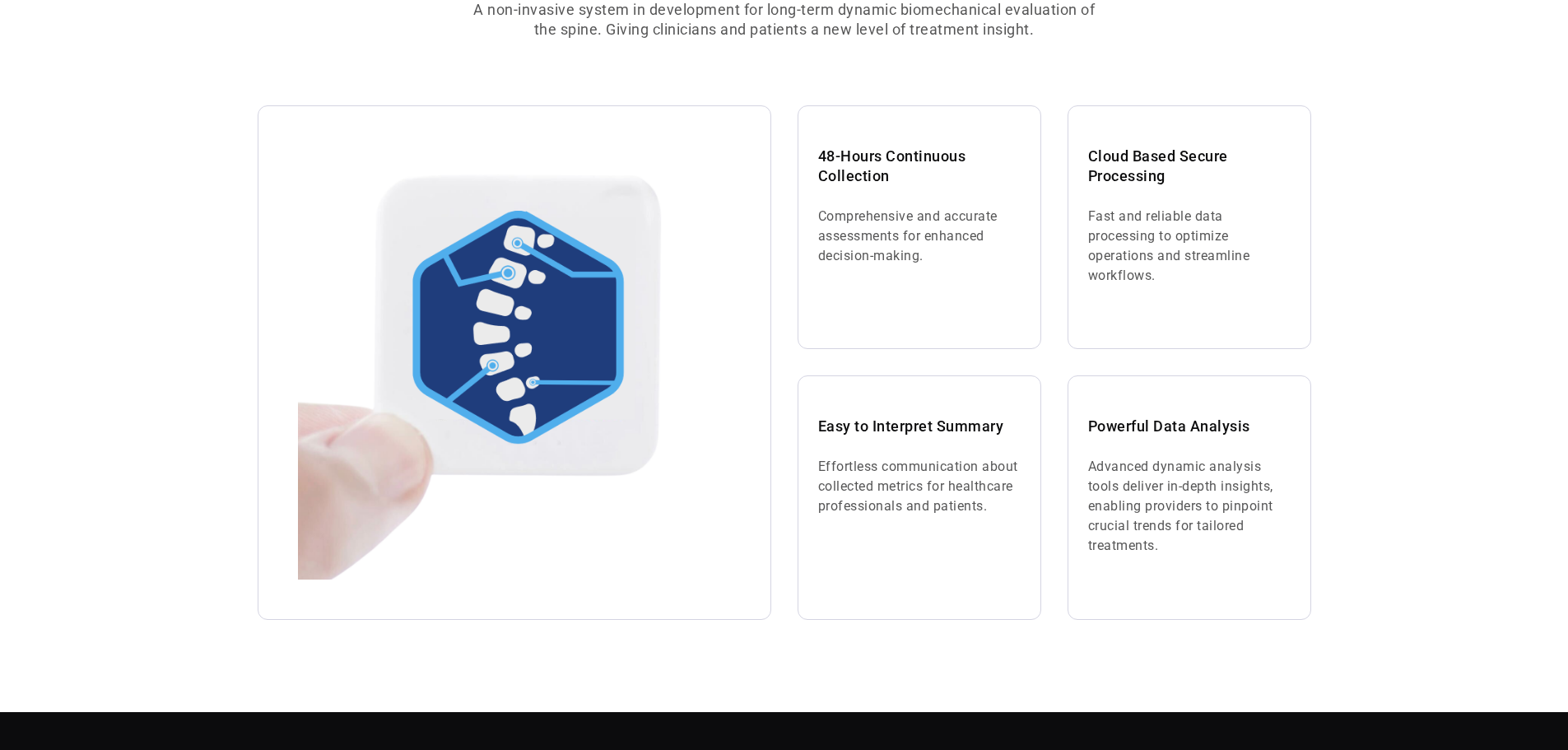
scroll to position [1436, 0]
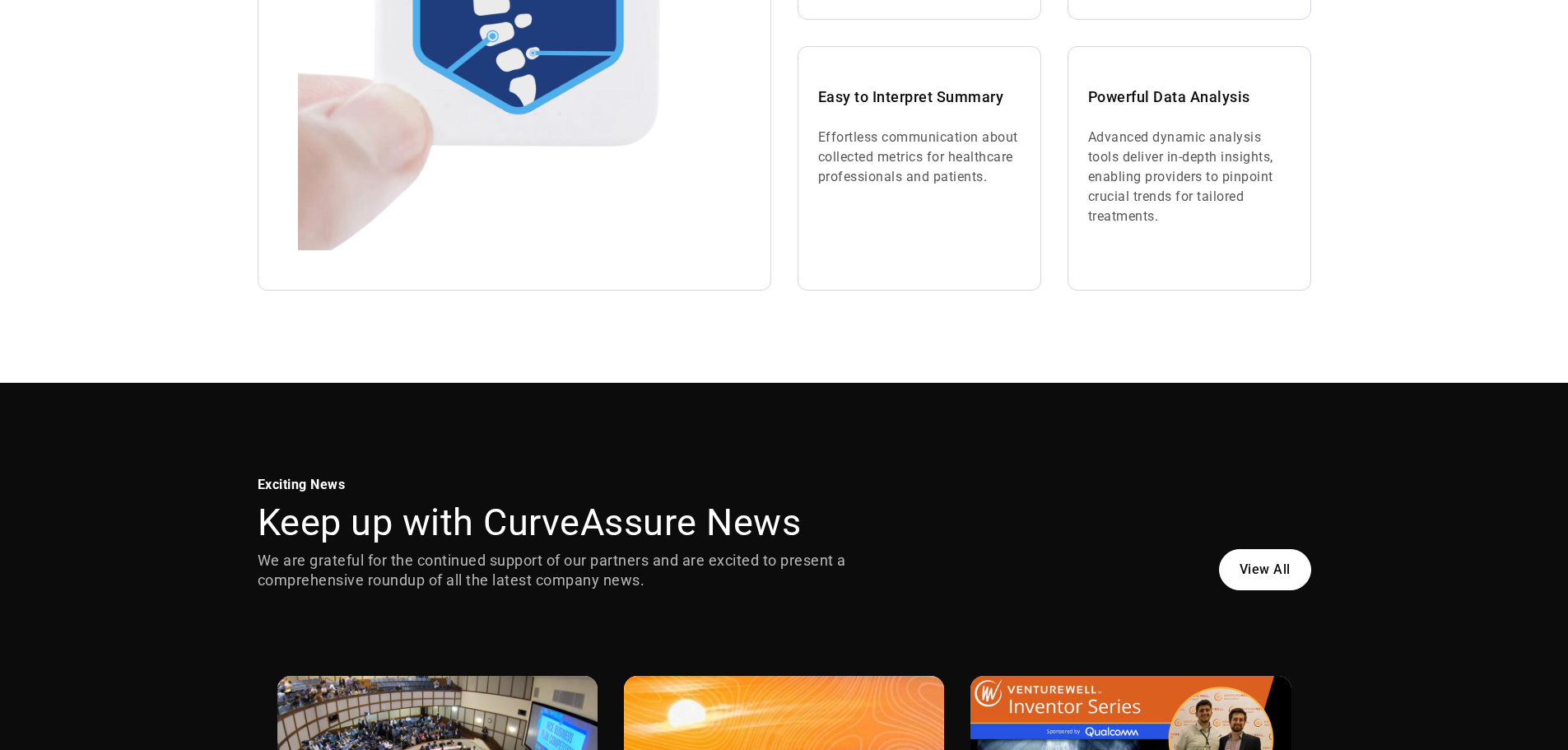
click at [1290, 580] on link "View All" at bounding box center [1265, 569] width 92 height 41
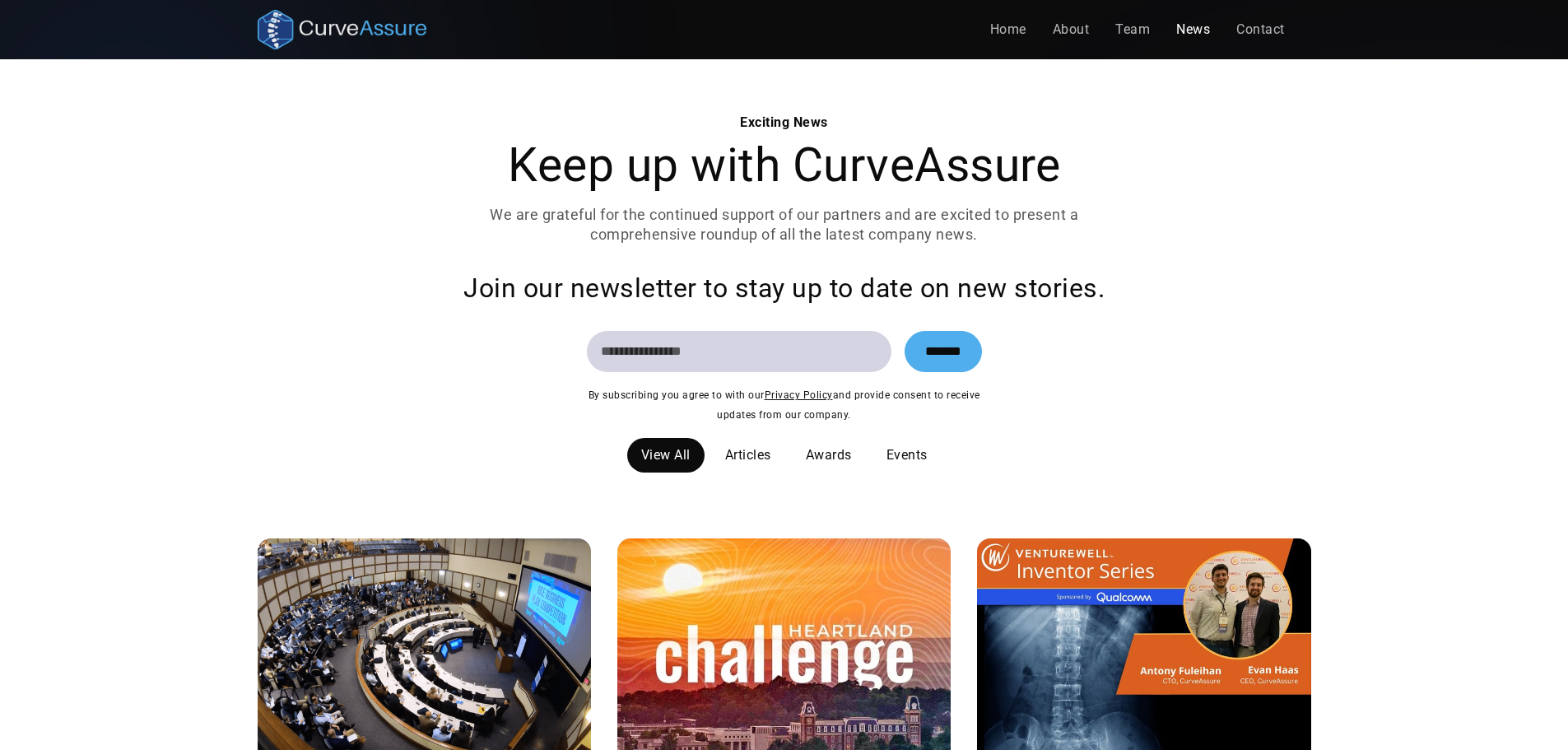
drag, startPoint x: 1014, startPoint y: 250, endPoint x: 1026, endPoint y: 249, distance: 12.0
drag, startPoint x: 1357, startPoint y: 465, endPoint x: 1279, endPoint y: 56, distance: 416.4
click at [755, 449] on div "Articles" at bounding box center [748, 455] width 46 height 20
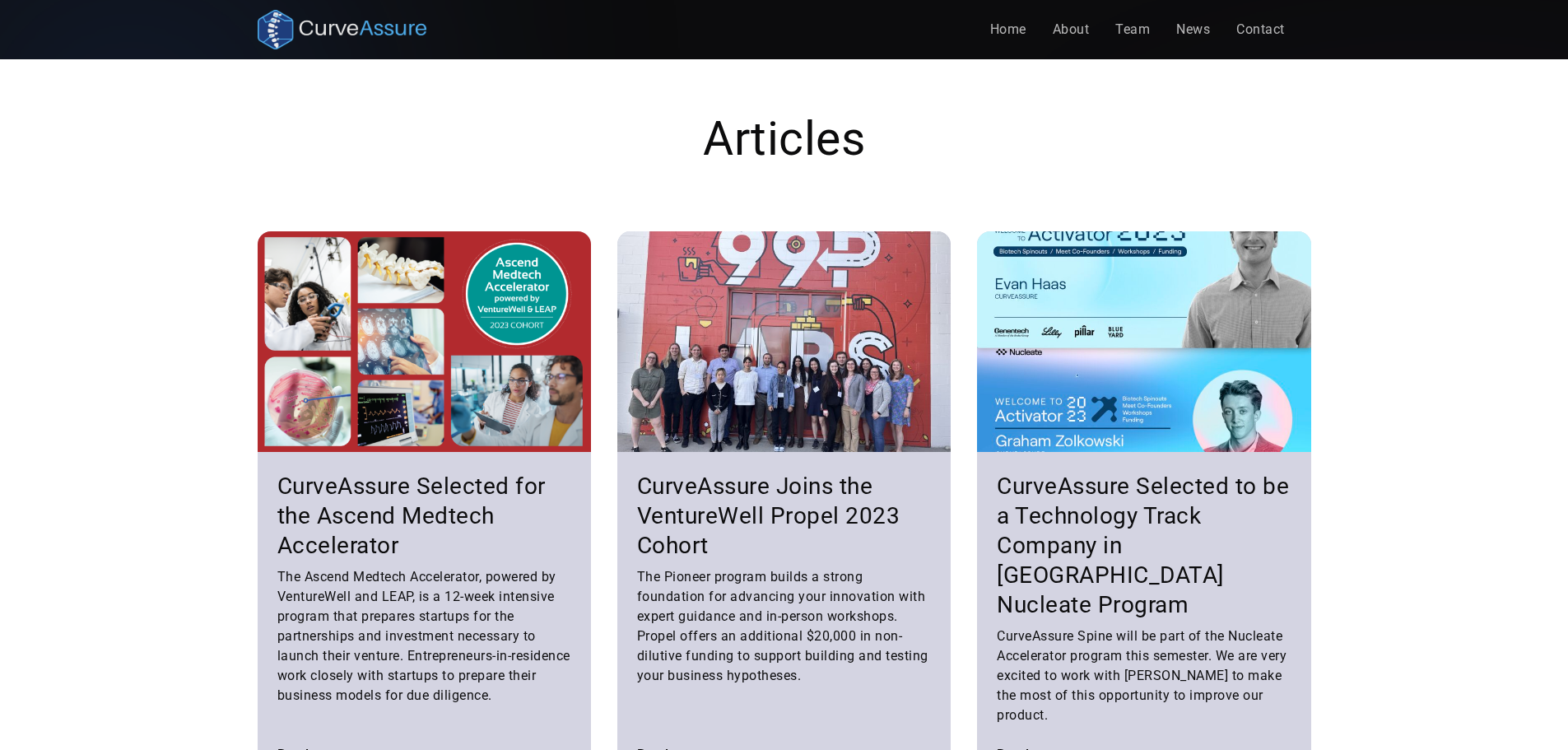
click at [435, 493] on h3 "CurveAssure Selected for the Ascend Medtech Accelerator" at bounding box center [425, 516] width 294 height 89
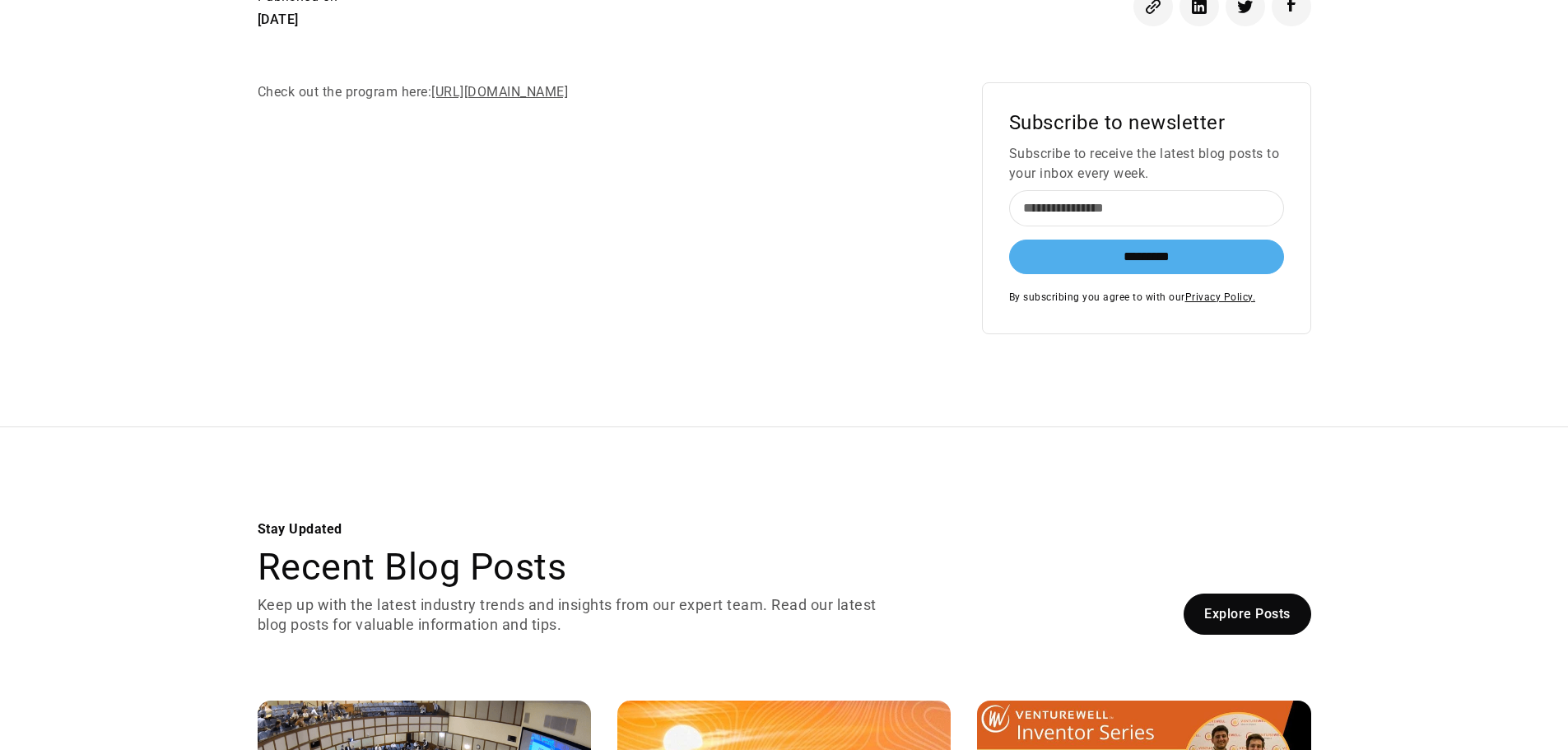
scroll to position [494, 0]
